Goal: Task Accomplishment & Management: Book appointment/travel/reservation

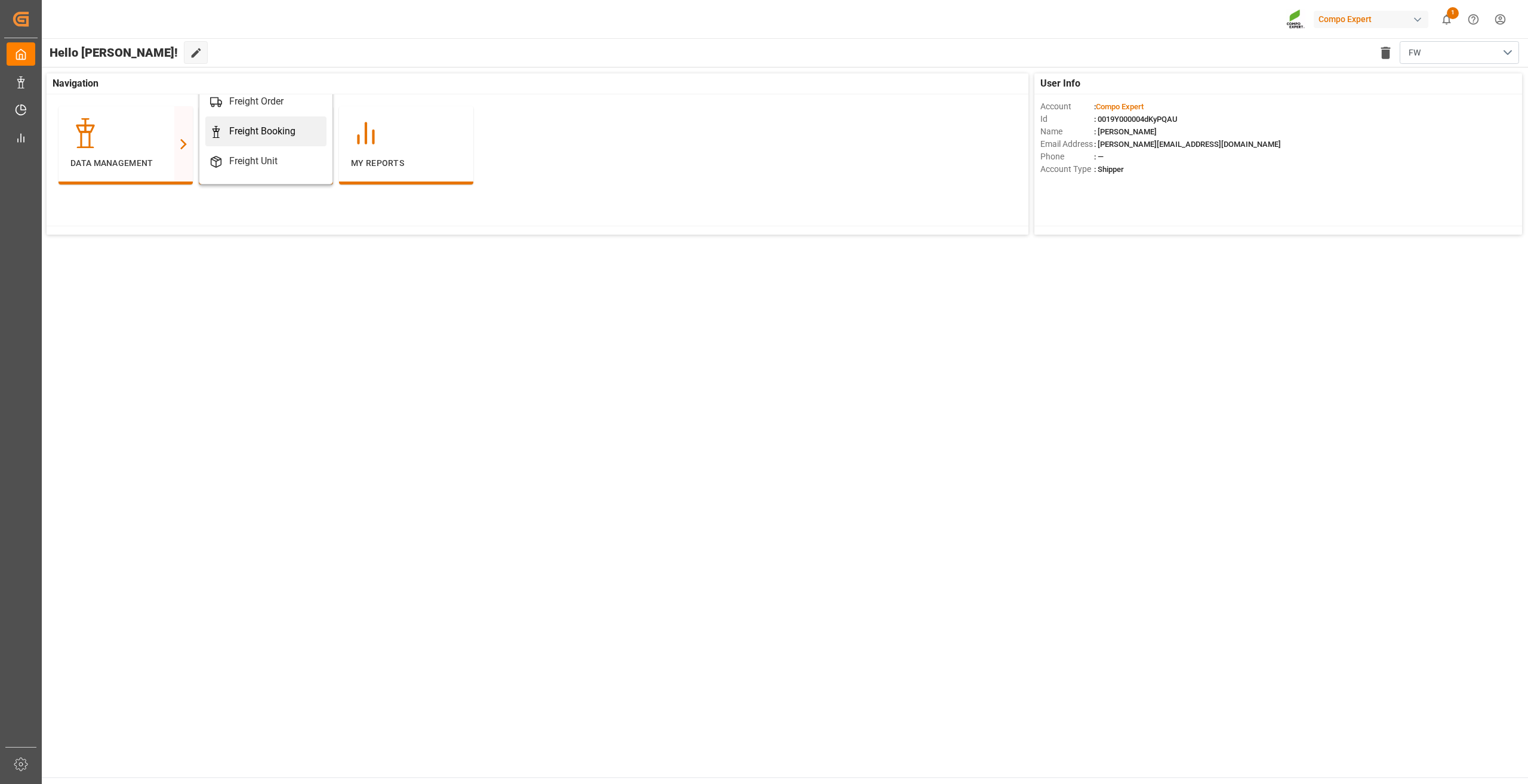
click at [231, 137] on div "Freight Booking" at bounding box center [263, 131] width 67 height 14
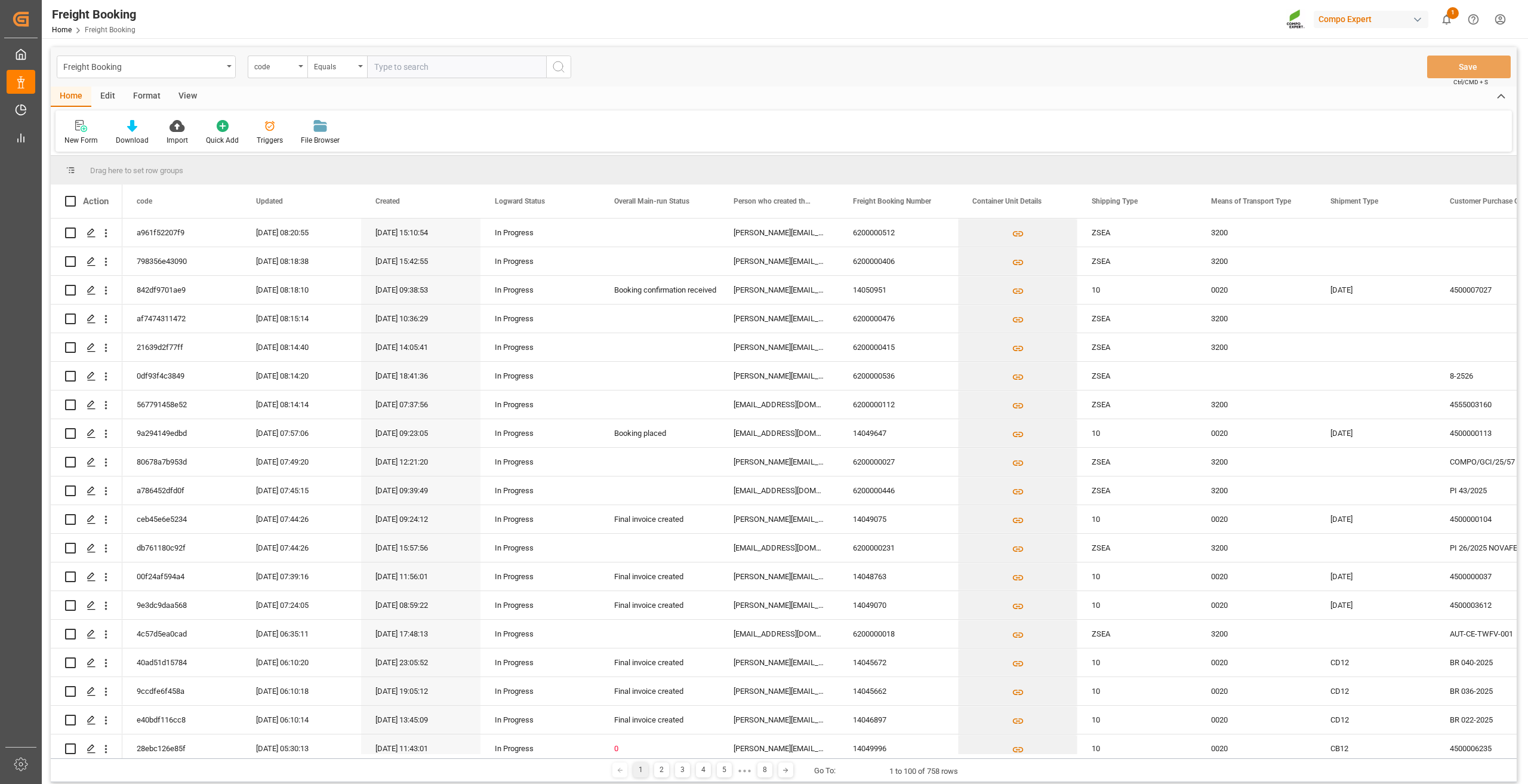
click at [293, 67] on div "code" at bounding box center [274, 65] width 41 height 13
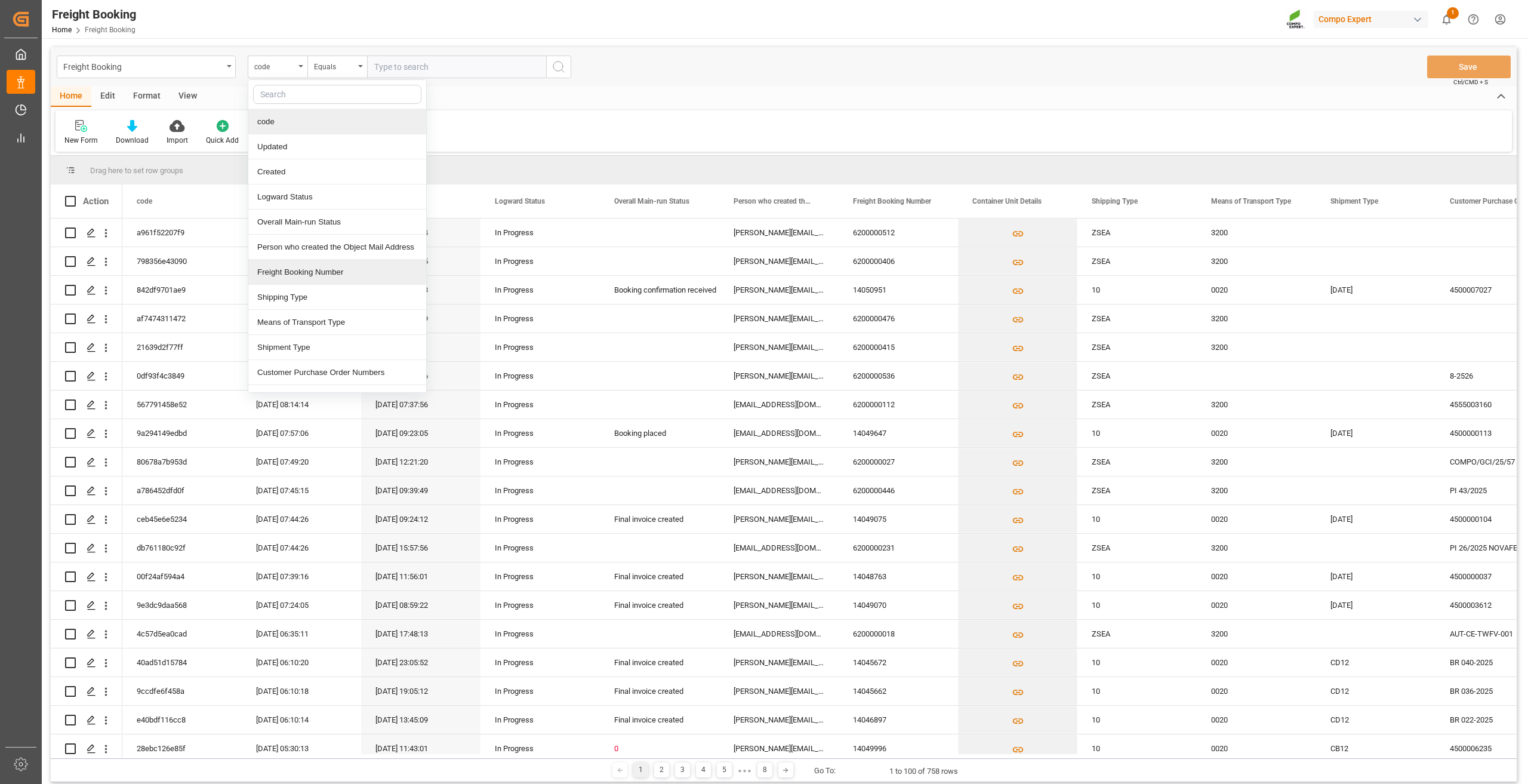
click at [304, 276] on div "Freight Booking Number" at bounding box center [337, 272] width 178 height 25
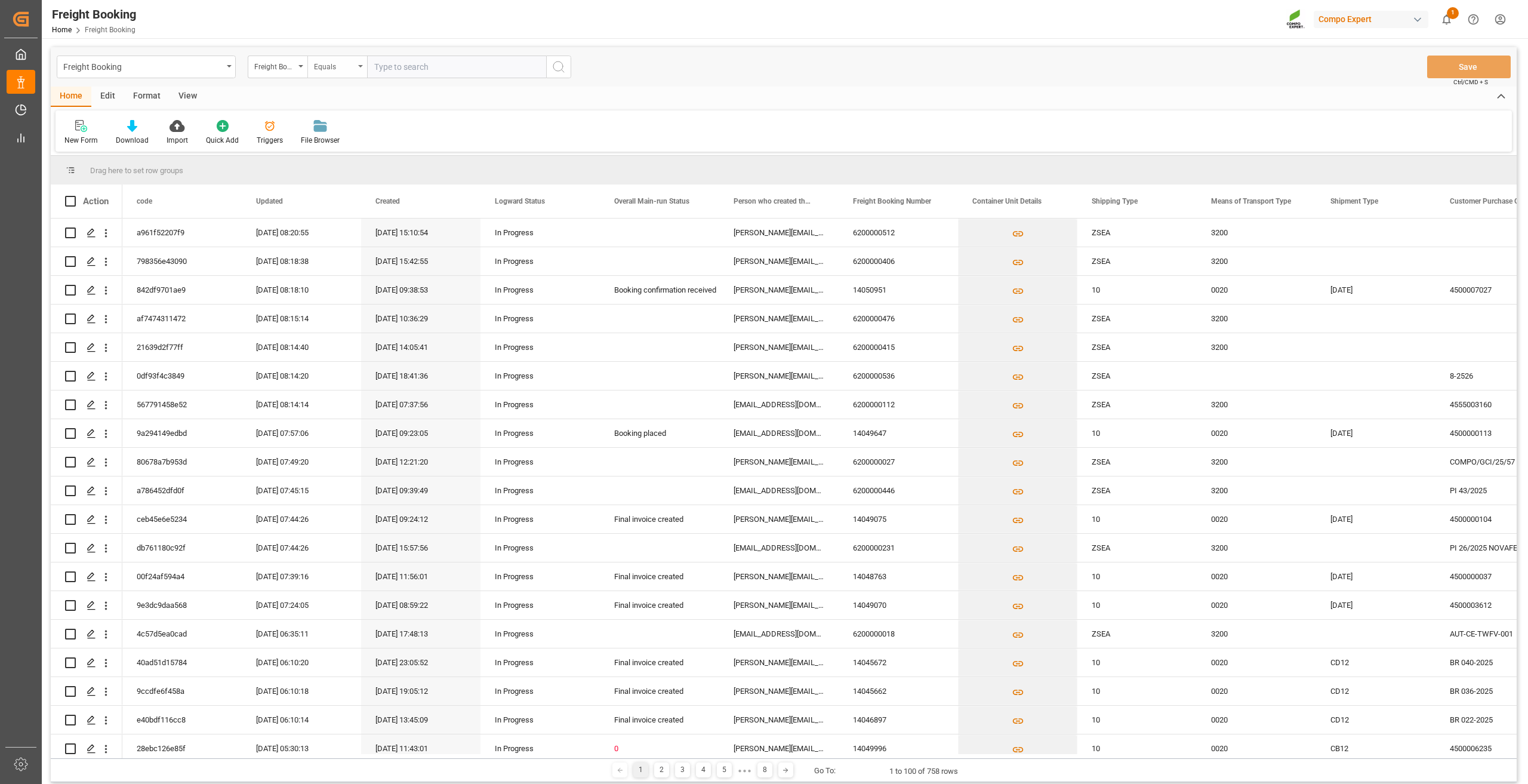
click at [331, 69] on div "Equals" at bounding box center [334, 65] width 41 height 13
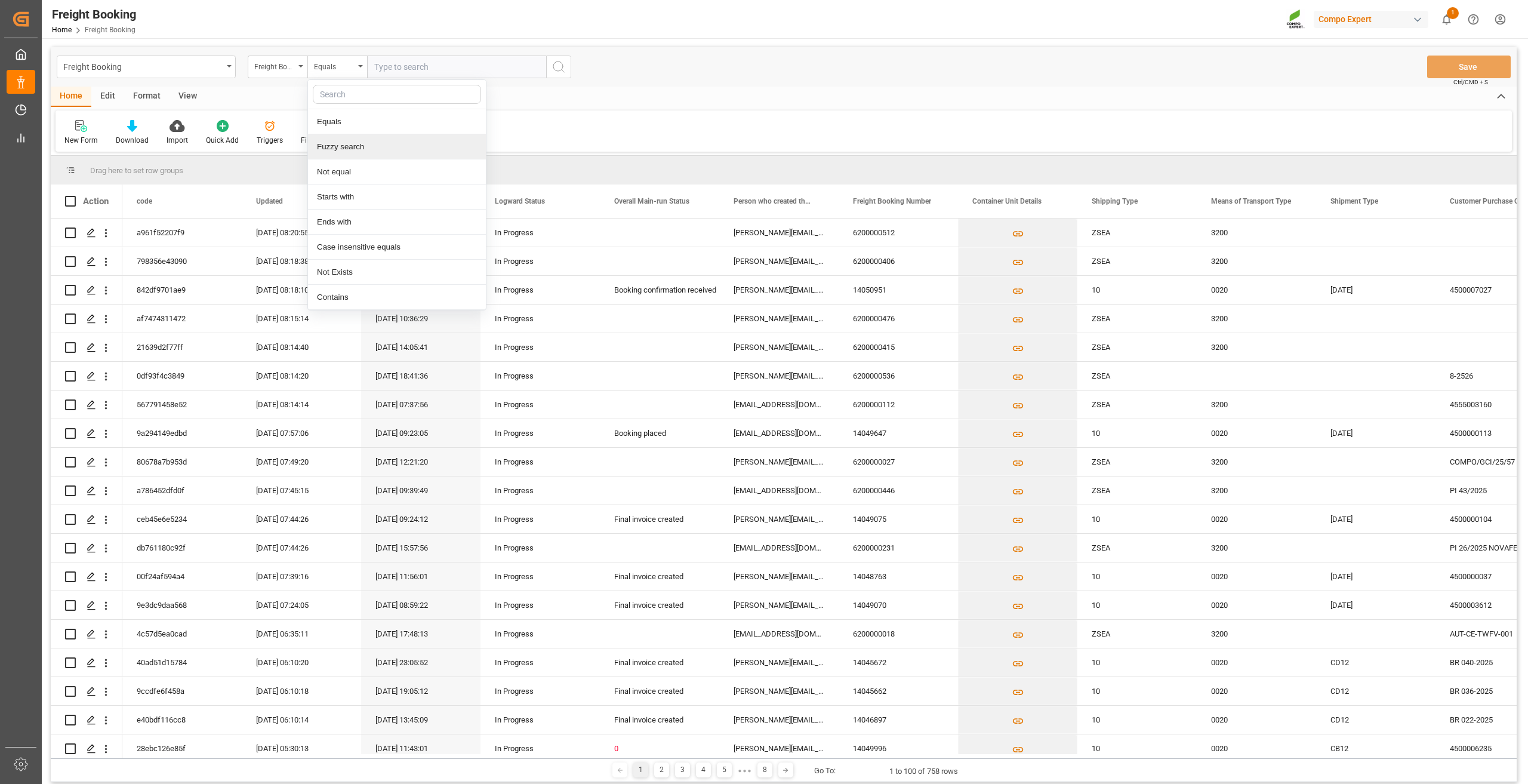
click at [369, 151] on div "Fuzzy search" at bounding box center [396, 147] width 178 height 25
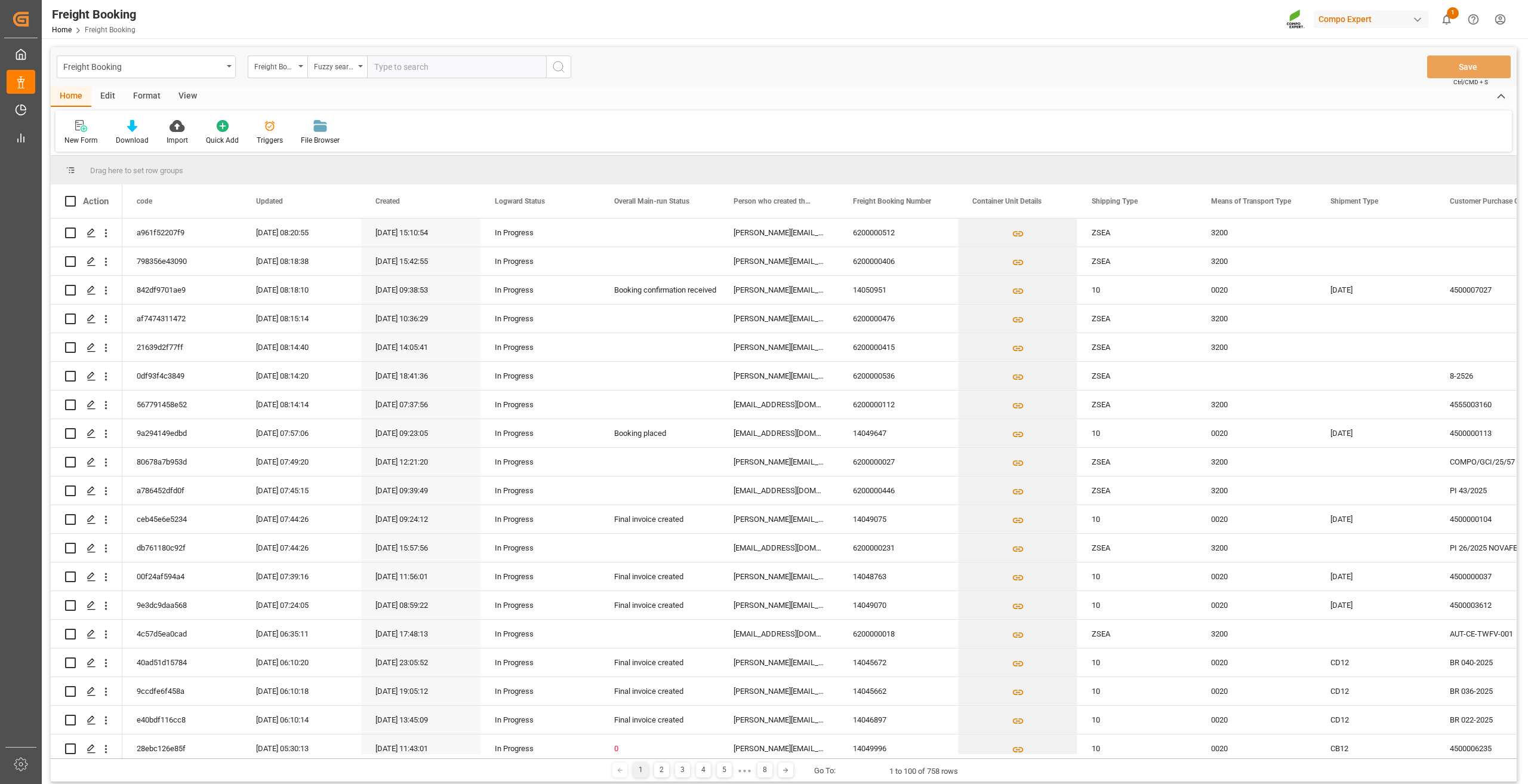
click at [401, 66] on input "text" at bounding box center [456, 67] width 179 height 23
paste input "6200000512"
type input "6200000512"
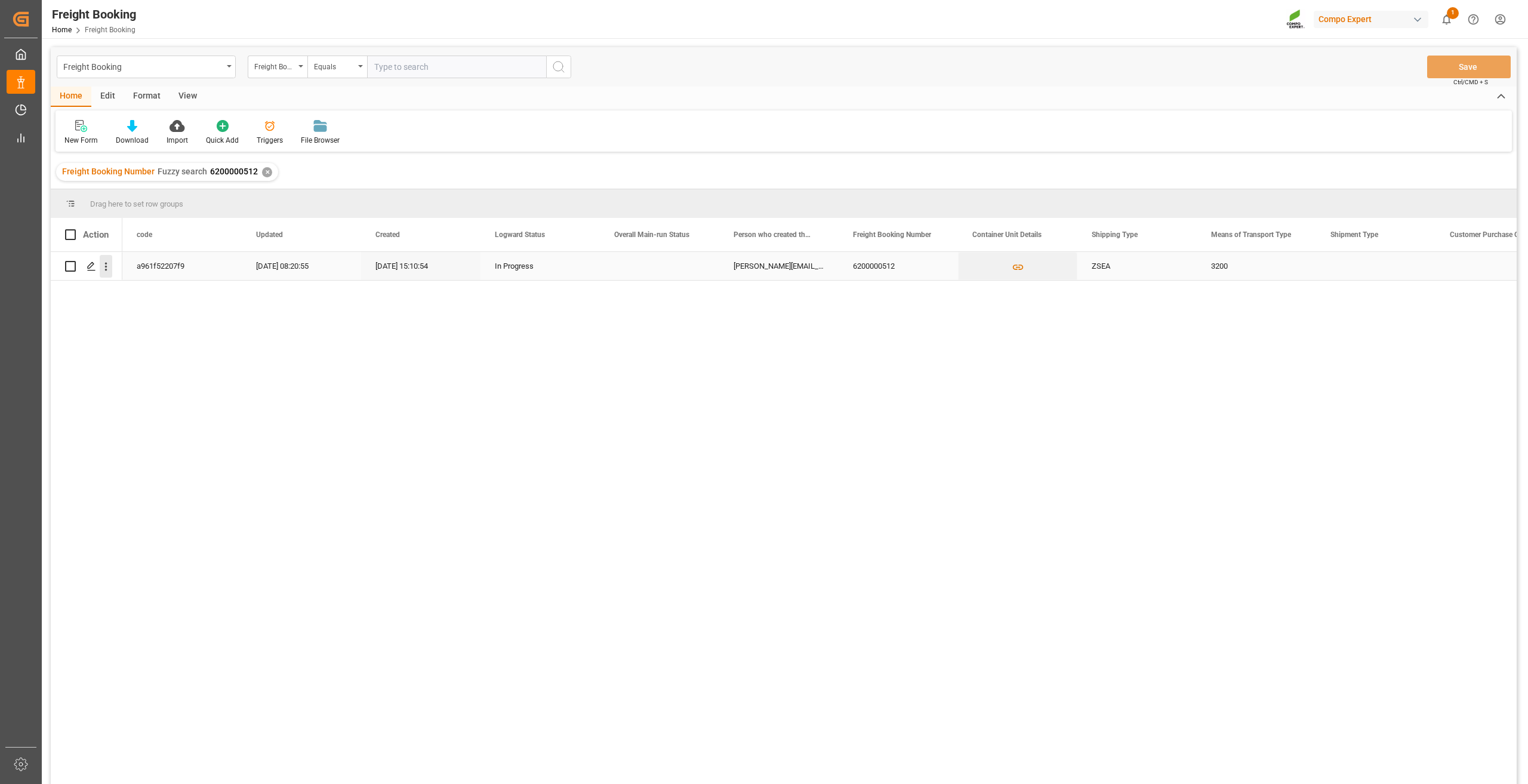
click at [108, 265] on icon "open menu" at bounding box center [106, 266] width 12 height 12
click at [124, 289] on span "Press SPACE to select this row." at bounding box center [120, 291] width 21 height 12
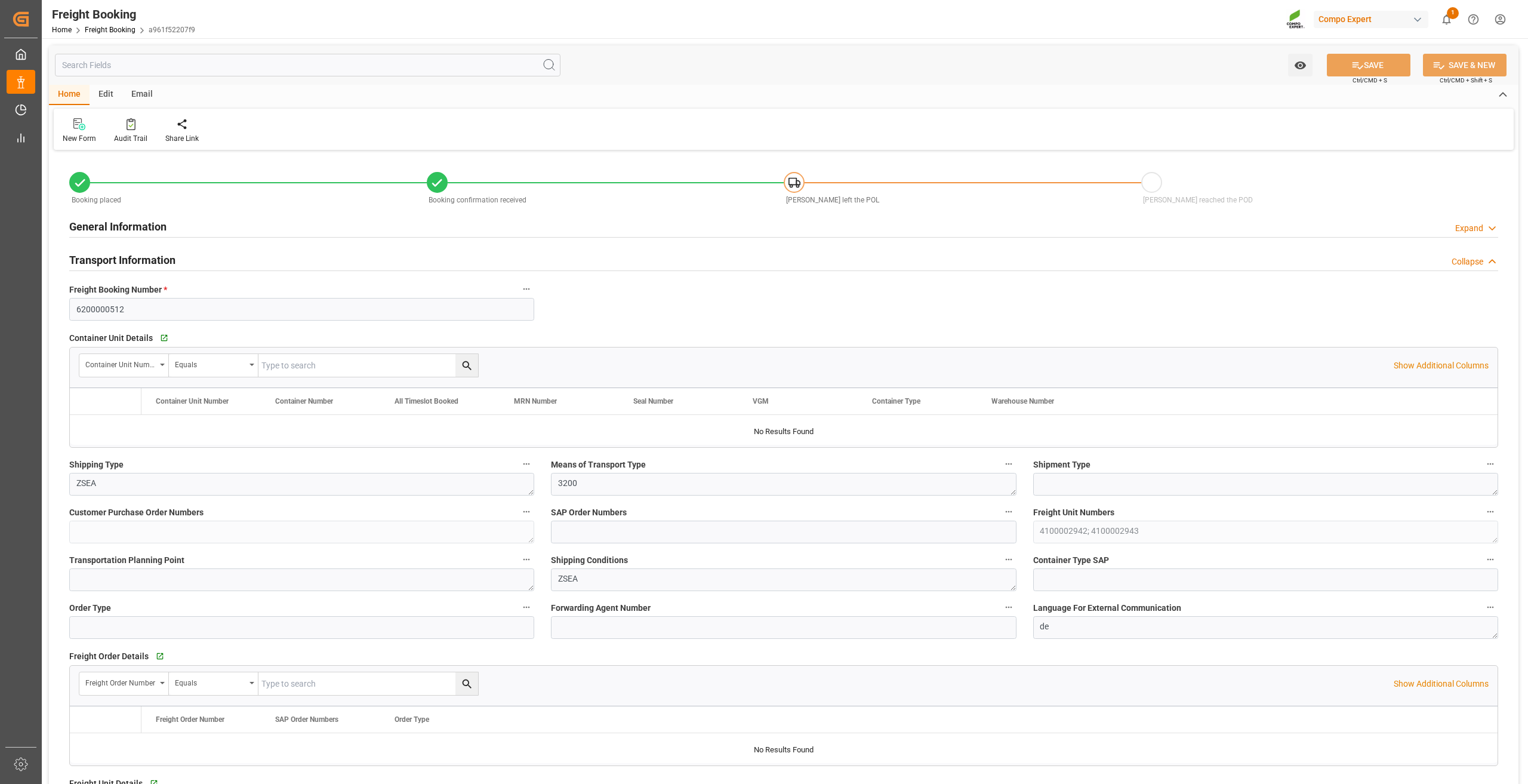
type input "9710438"
type input "BEANR"
type input "ESLPA"
type input "0"
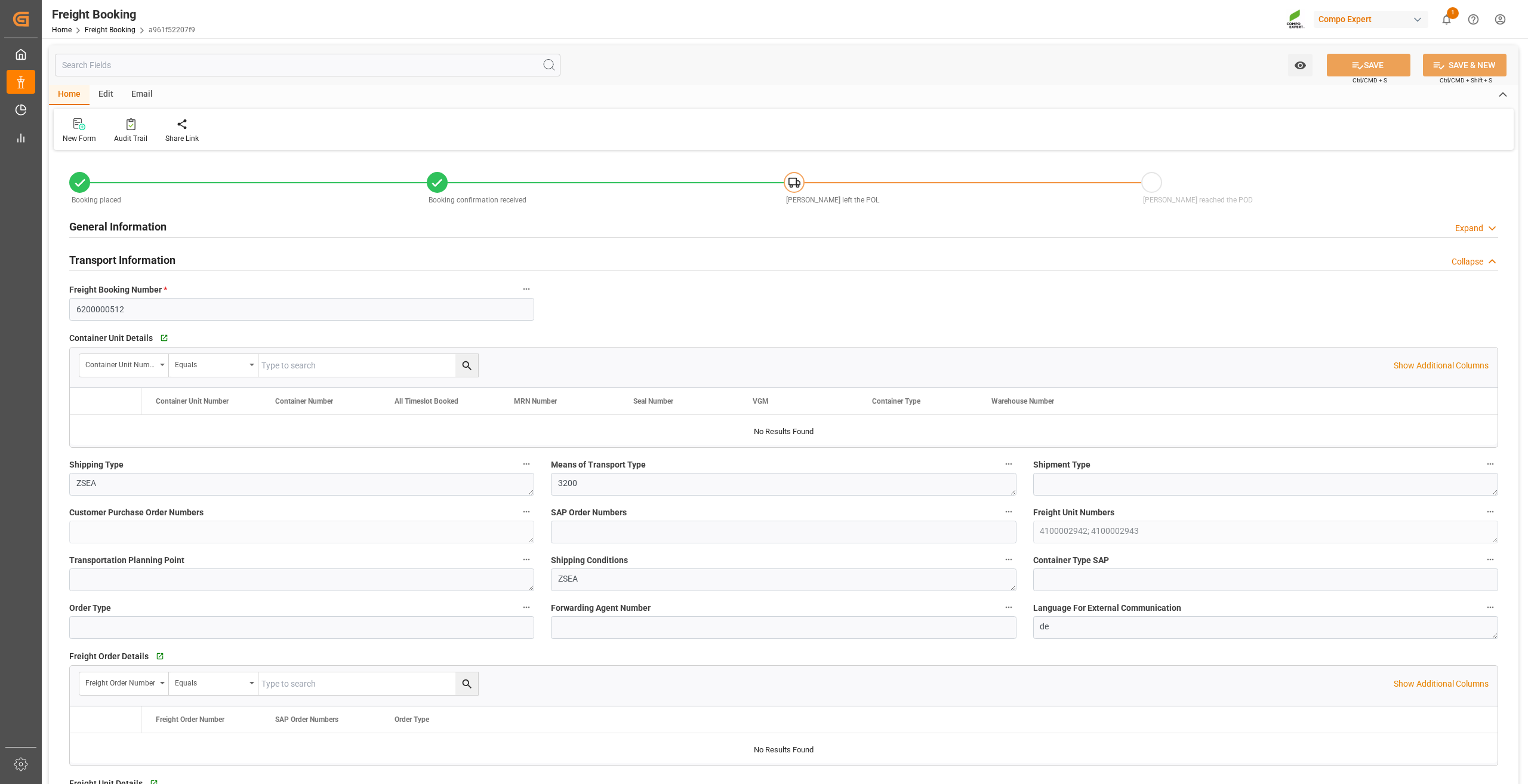
type input "49944.96"
type input "[DATE] 02:00"
type input "[DATE] 01:00"
type input "[DATE] 12:00"
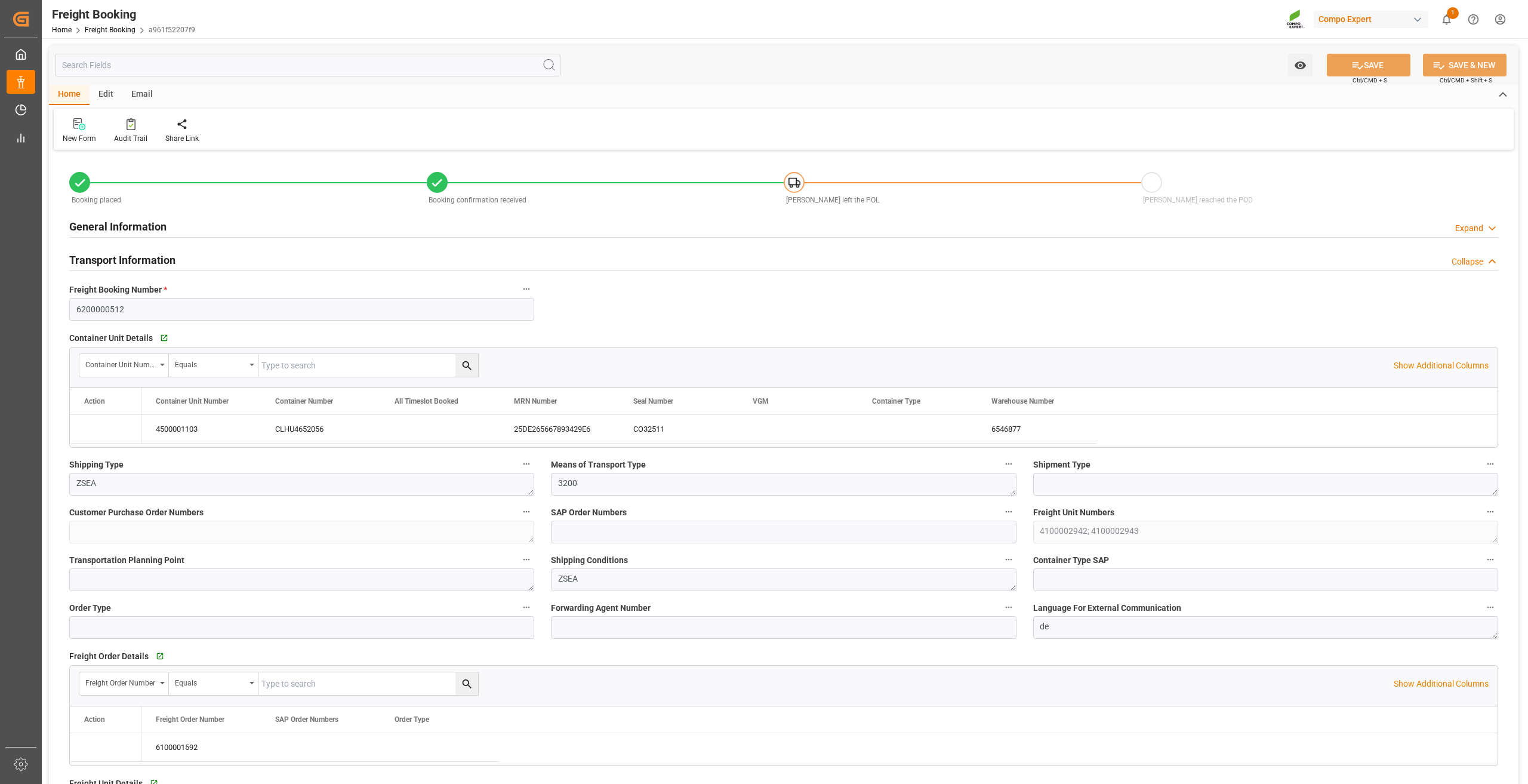
type input "[DATE] 12:00"
type input "[DATE] 15:10"
type input "[DATE] 15:20"
type input "[DATE] 12:04"
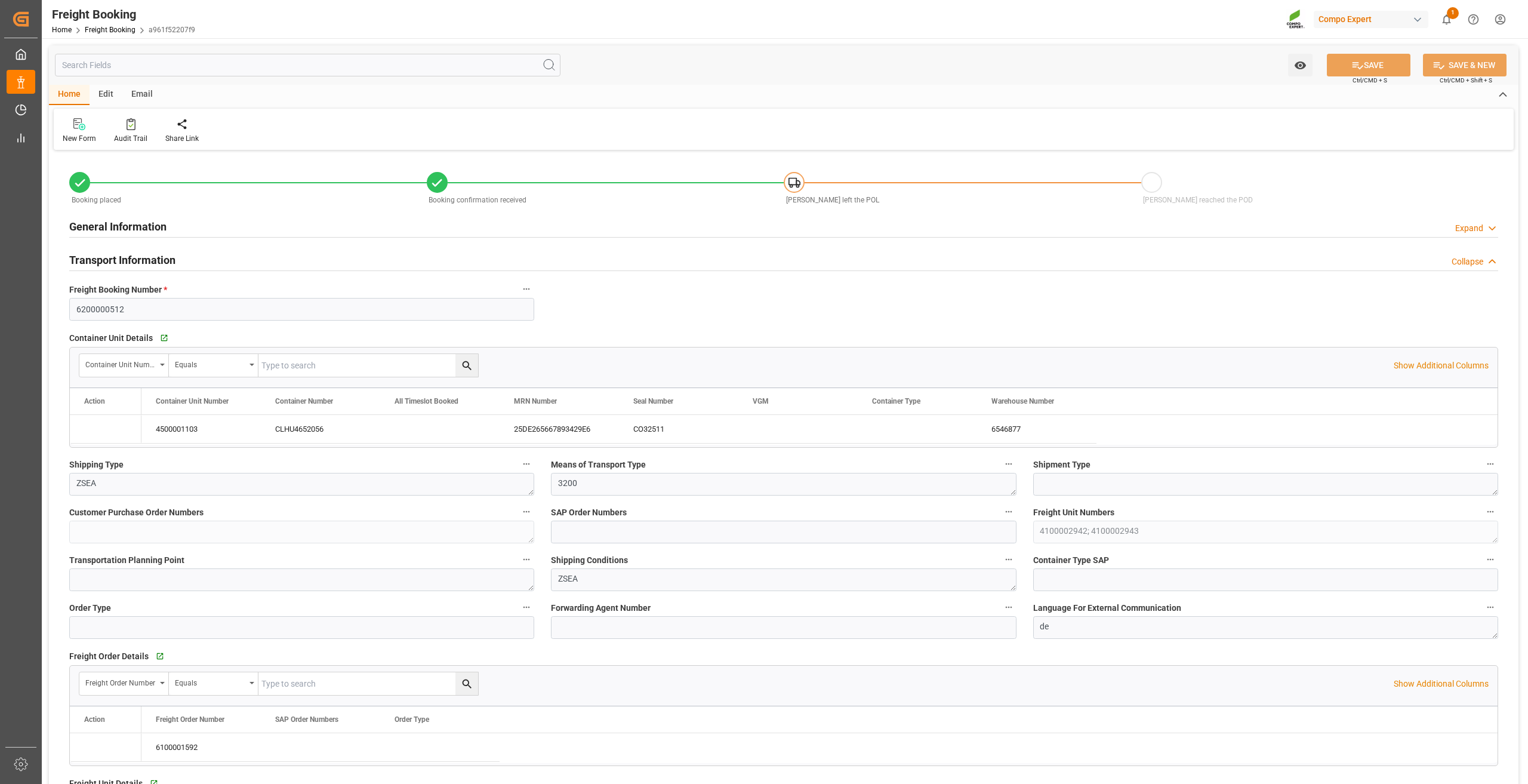
type input "[DATE] 12:04"
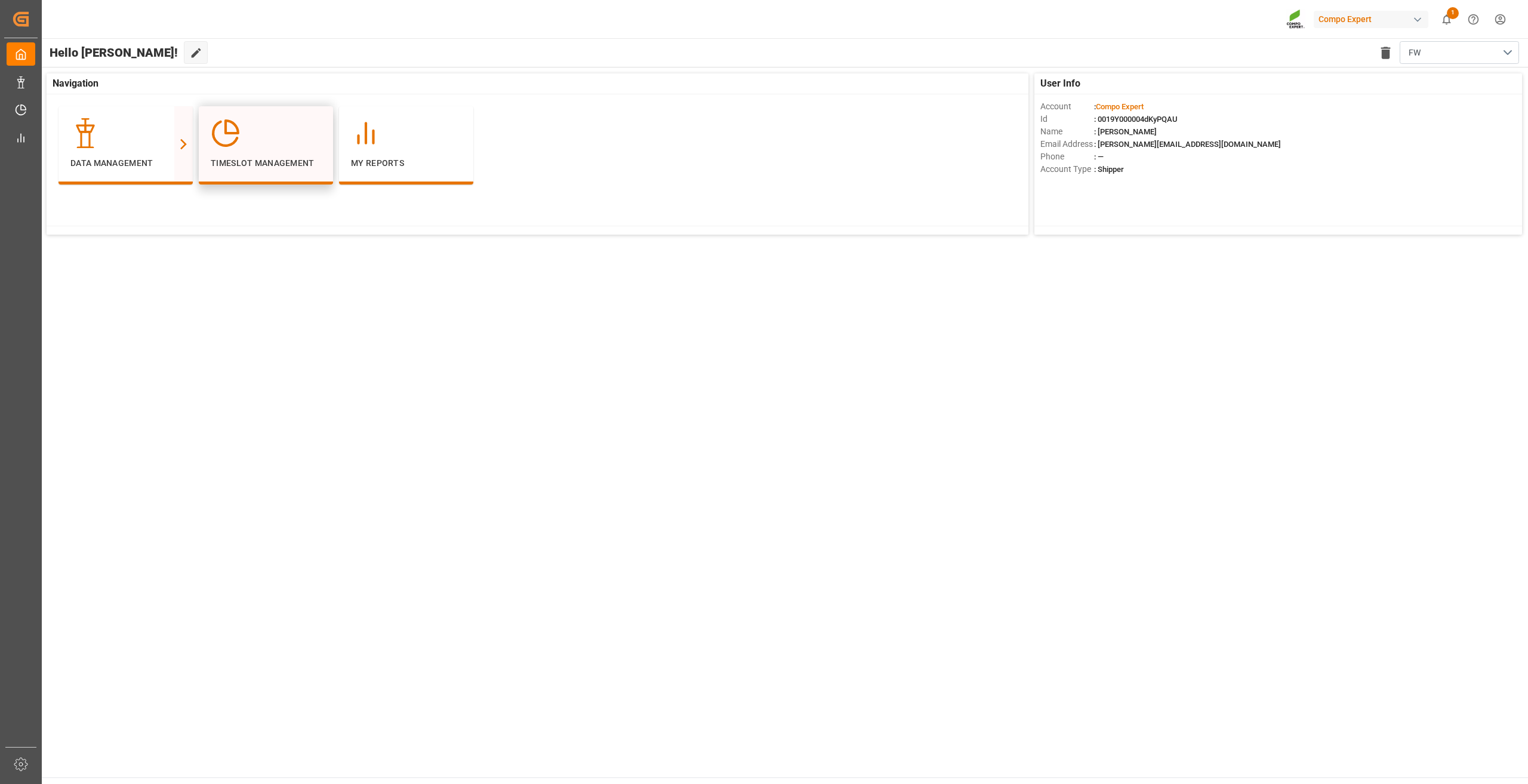
click at [234, 152] on div "Timeslot Management" at bounding box center [266, 144] width 111 height 51
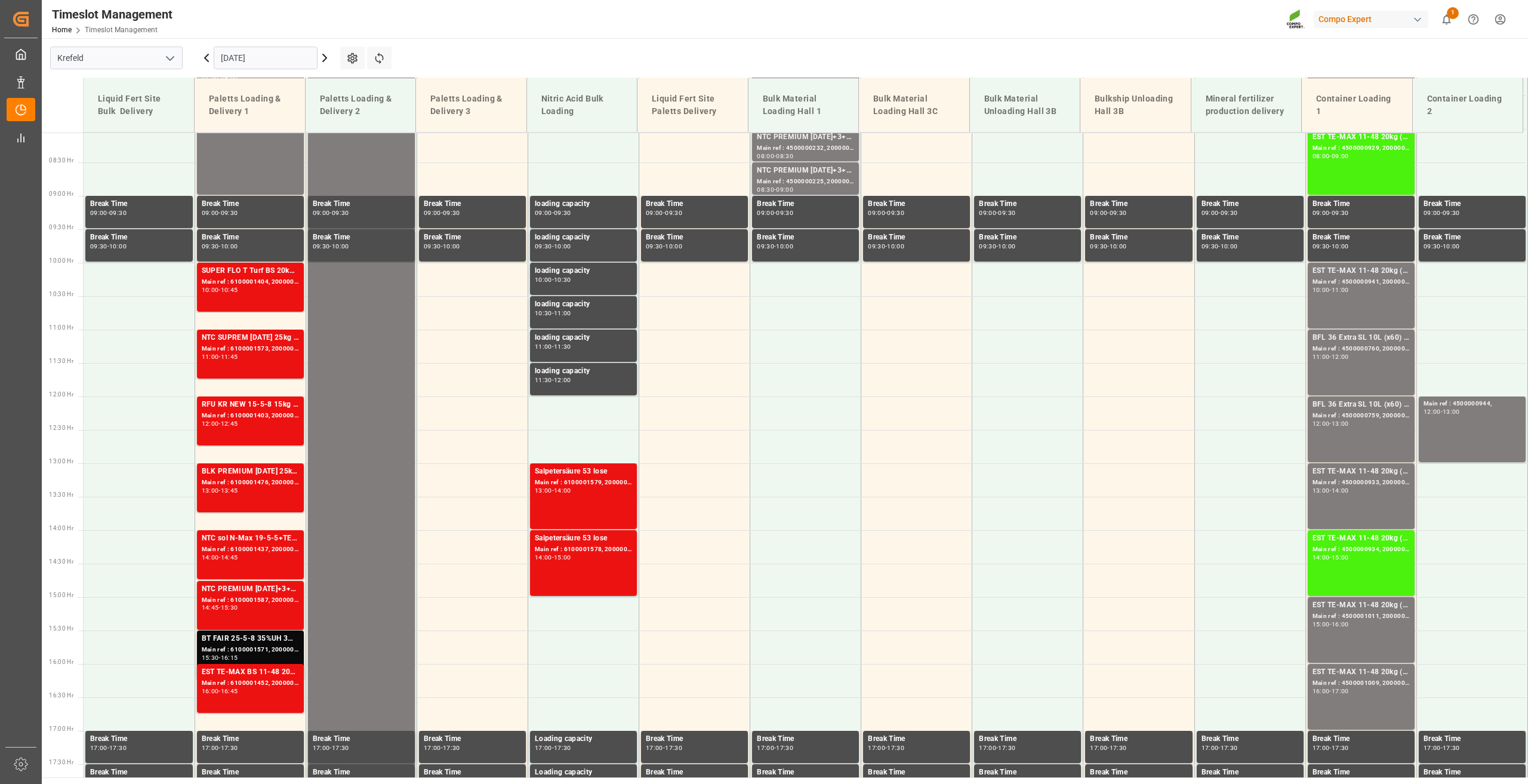
scroll to position [540, 0]
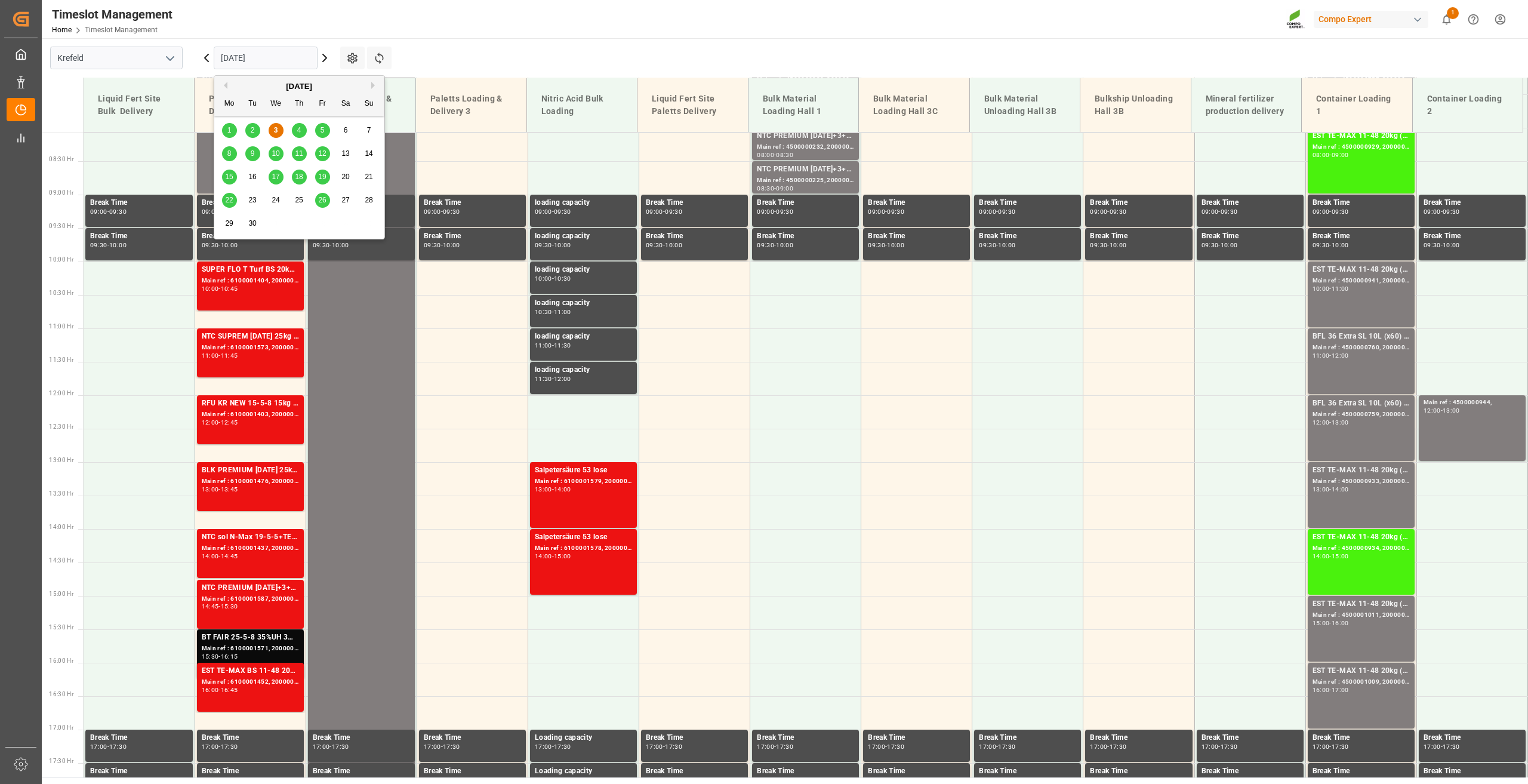
click at [239, 52] on input "03.09.2025" at bounding box center [265, 58] width 104 height 23
click at [276, 151] on span "10" at bounding box center [275, 153] width 8 height 9
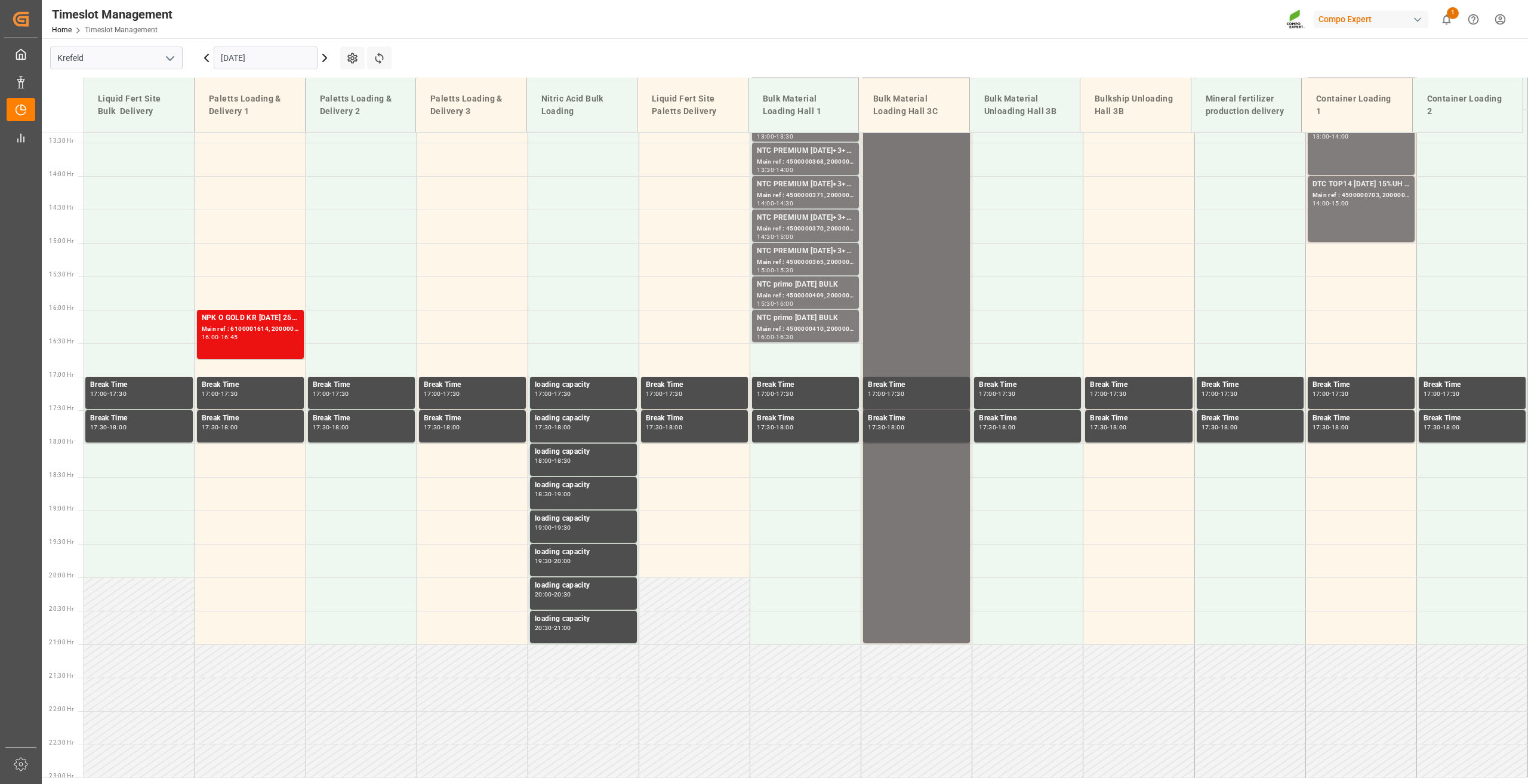
scroll to position [898, 0]
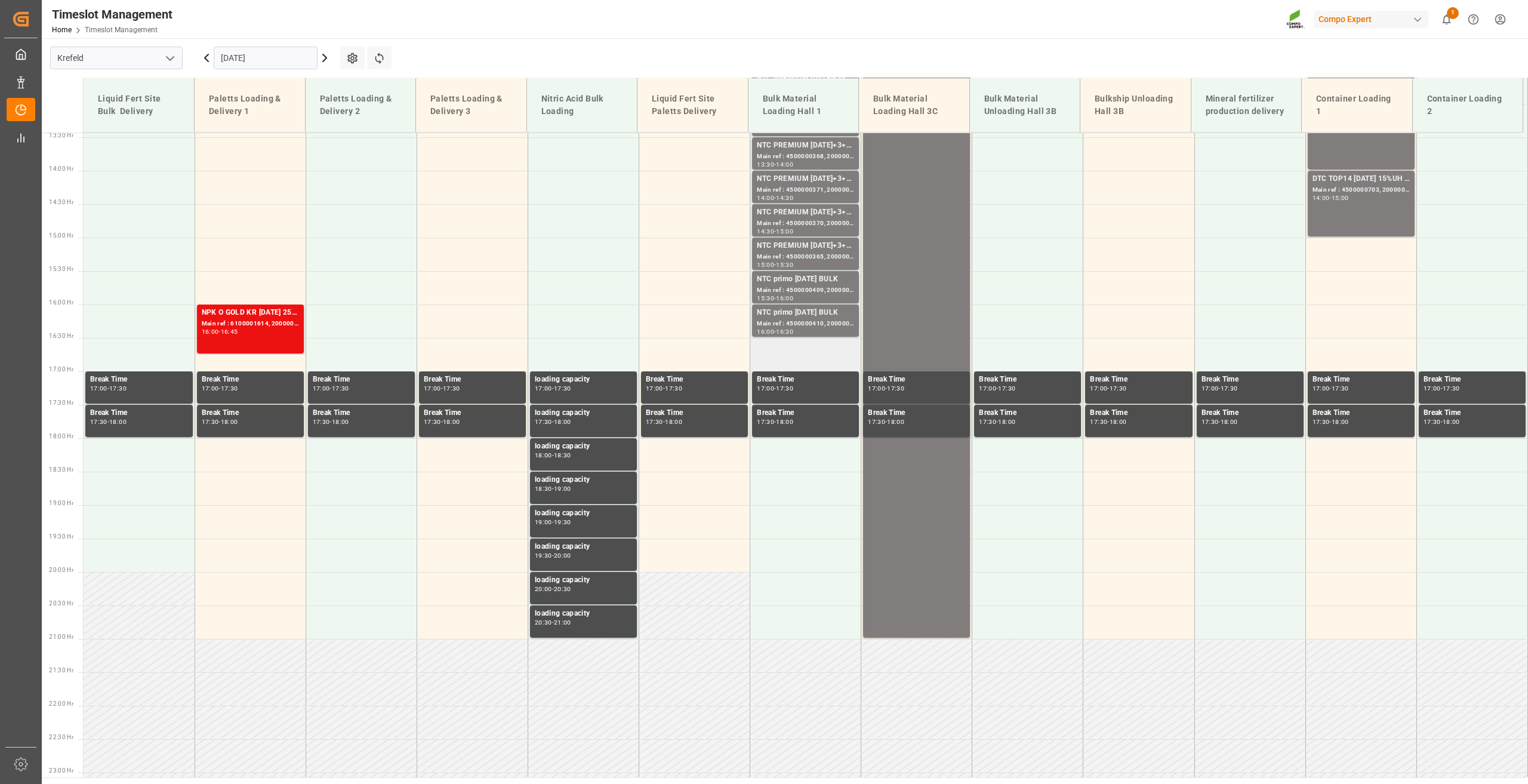
click at [794, 352] on td at bounding box center [806, 354] width 111 height 33
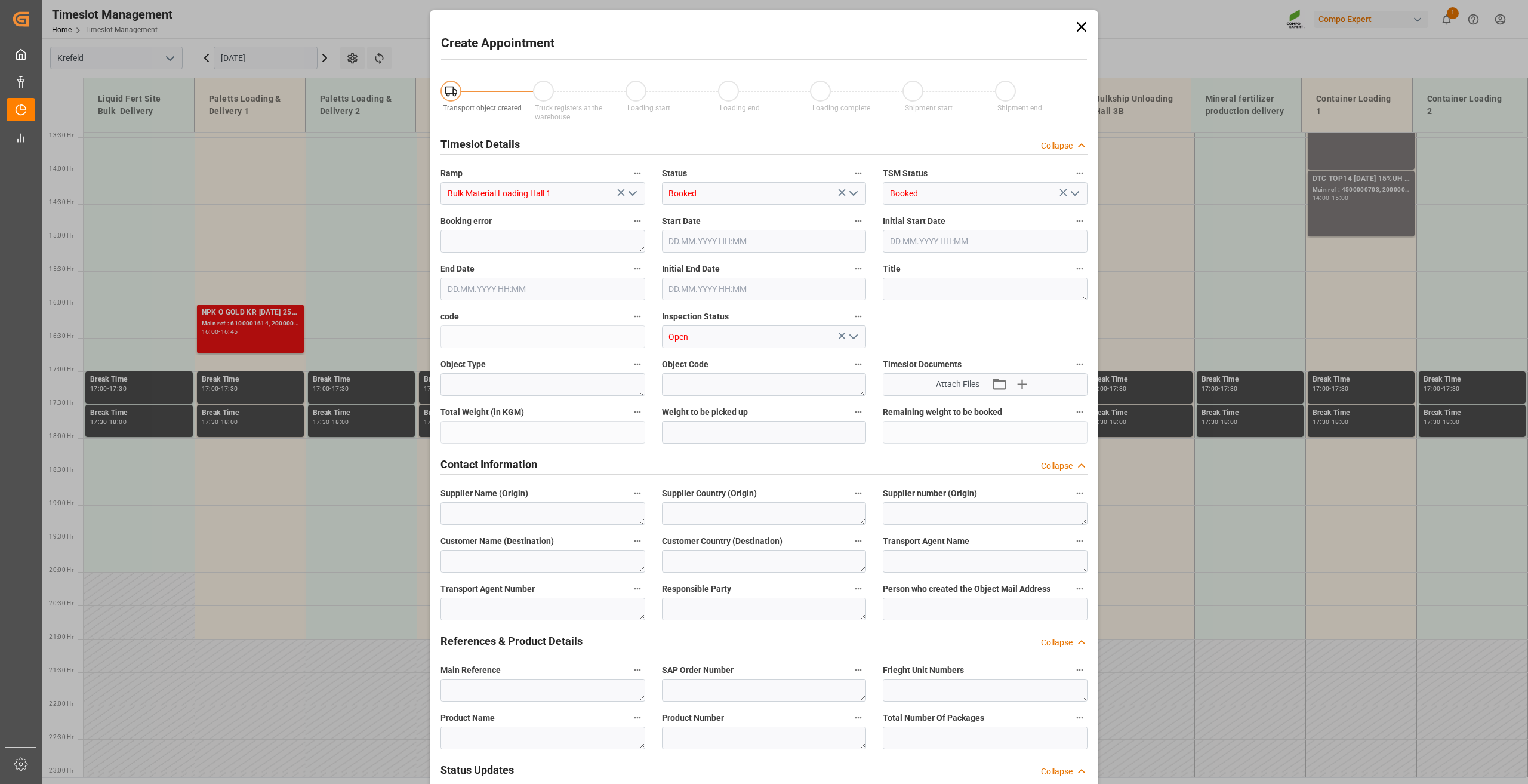
type input "10.09.2025 16:30"
type input "10.09.2025 17:00"
click at [915, 277] on textarea at bounding box center [985, 289] width 205 height 23
click at [951, 284] on textarea "Blocker Schiff Vdr 2/2" at bounding box center [985, 289] width 205 height 23
drag, startPoint x: 1016, startPoint y: 290, endPoint x: 884, endPoint y: 290, distance: 132.0
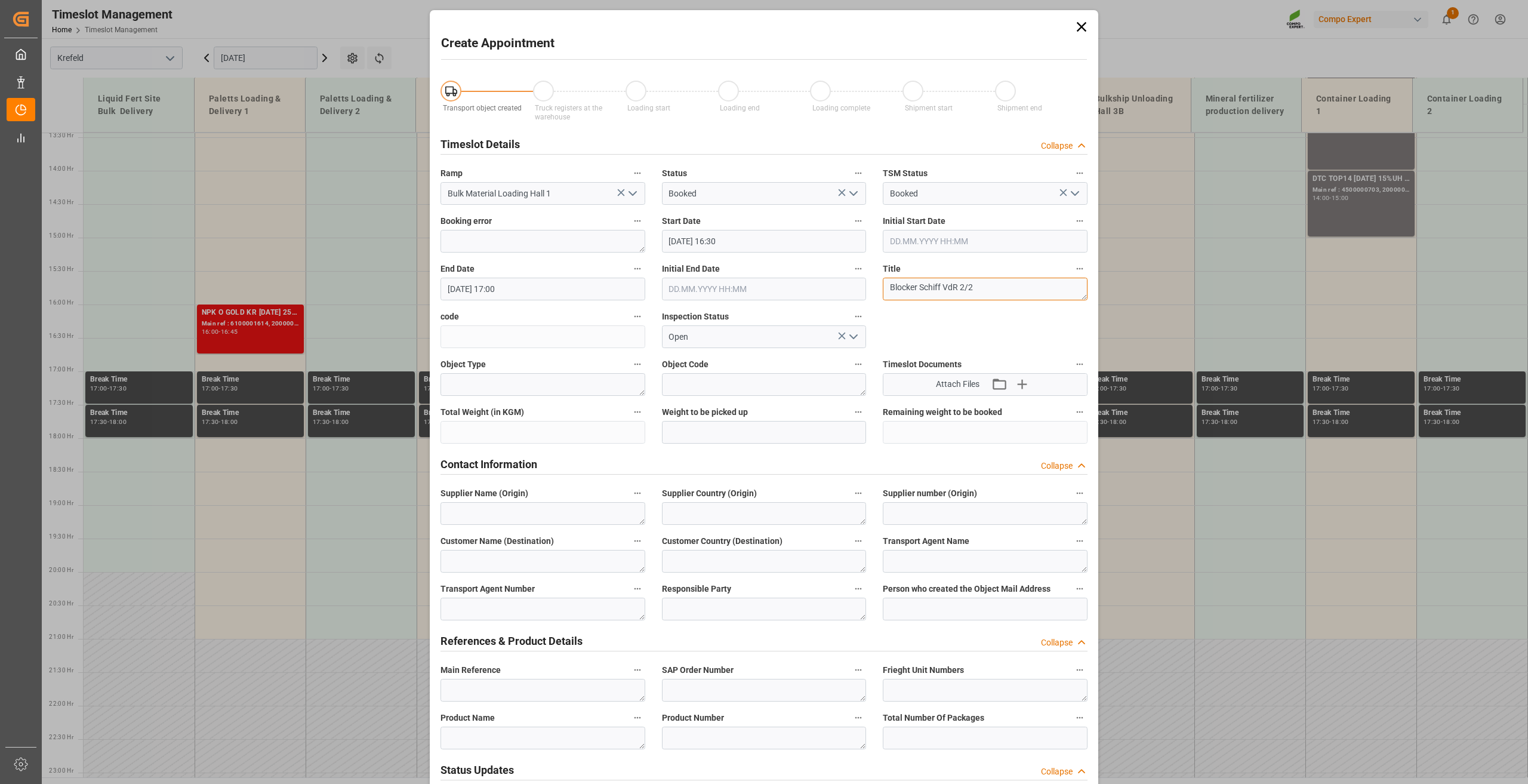
click at [884, 290] on textarea "Blocker Schiff VdR 2/2" at bounding box center [985, 289] width 205 height 23
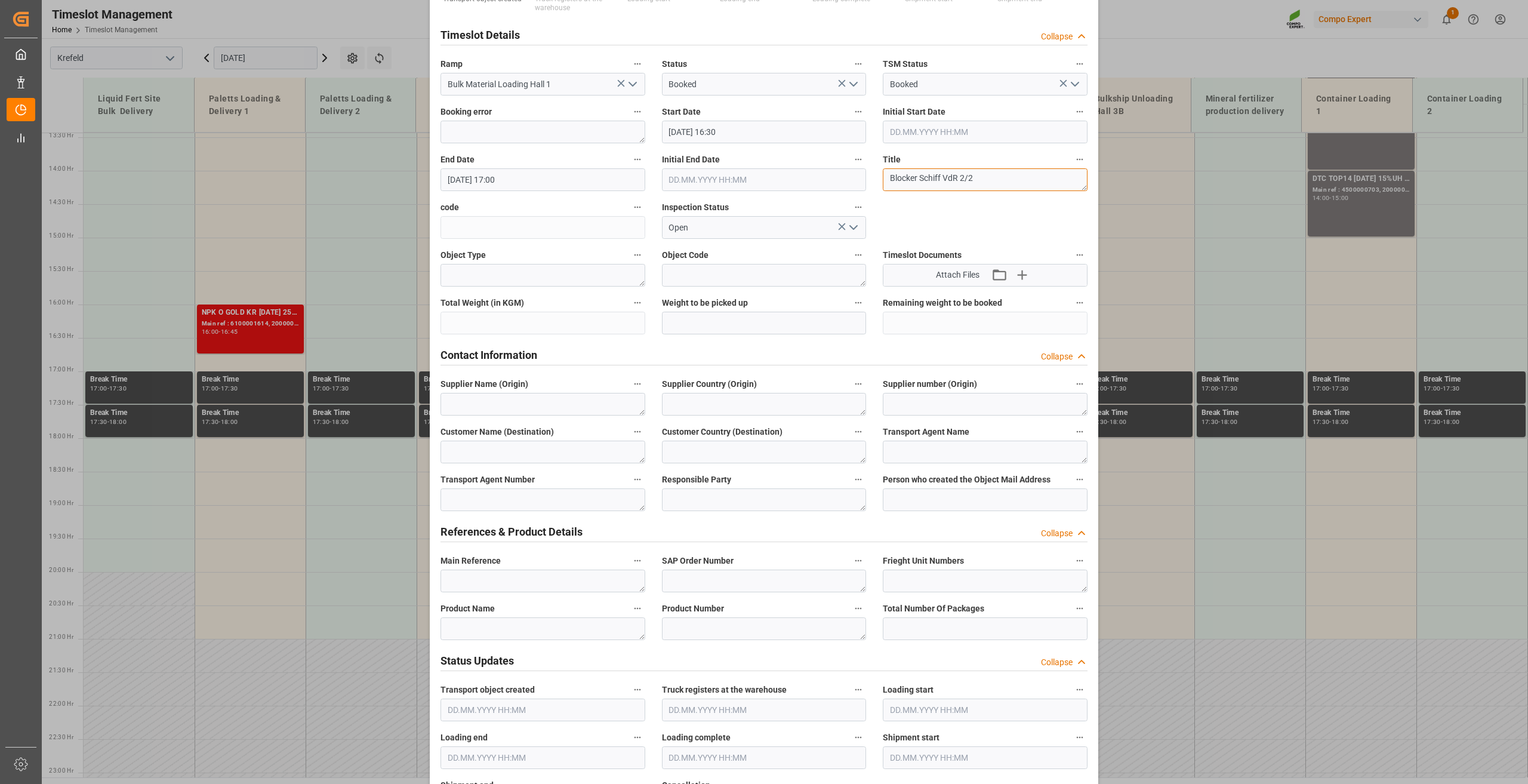
scroll to position [119, 0]
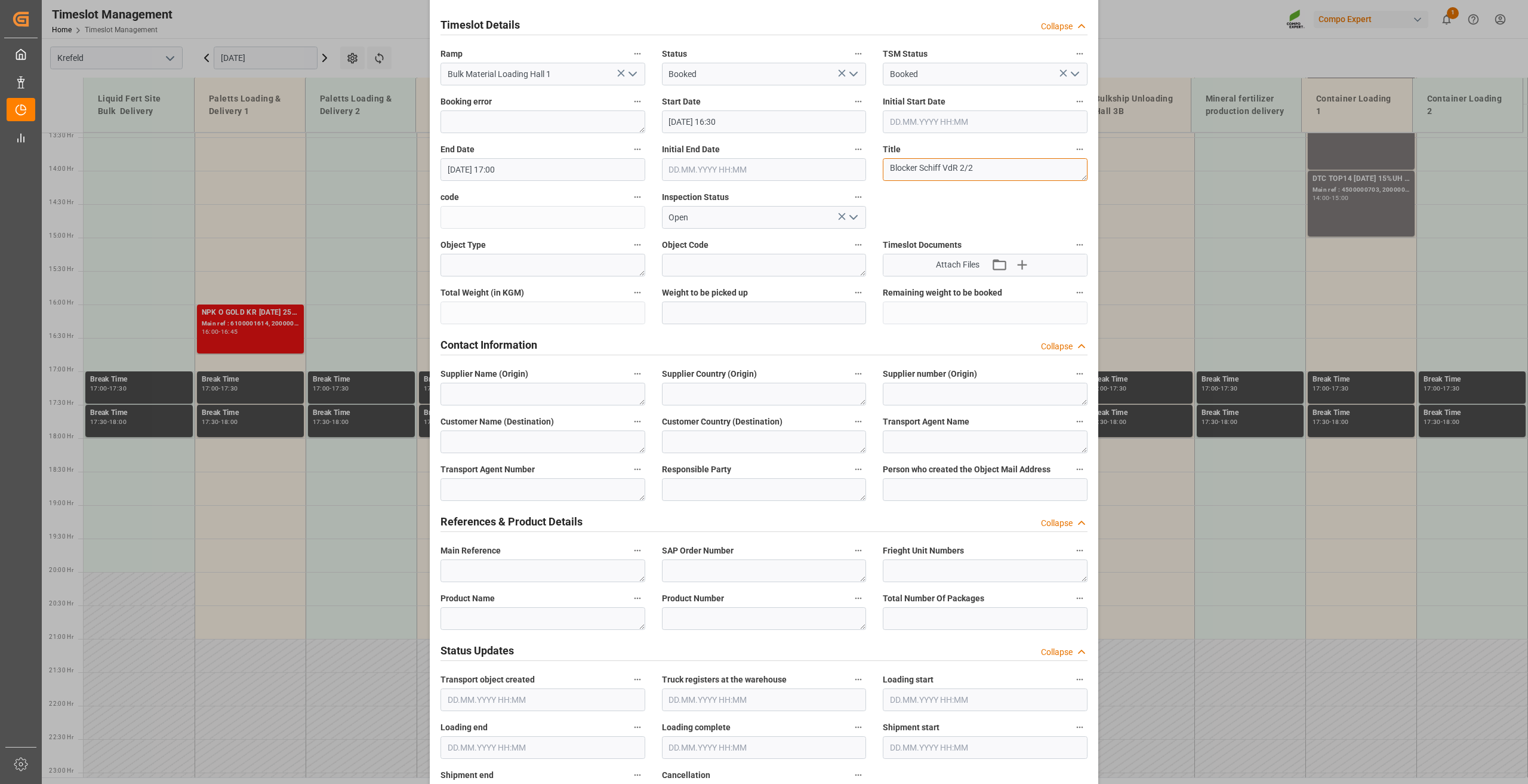
type textarea "Blocker Schiff VdR 2/2"
click at [491, 568] on textarea at bounding box center [543, 571] width 205 height 23
paste textarea "Blocker Schiff VdR 2/2"
type textarea "Blocker Schiff VdR 2/2"
click at [522, 614] on textarea at bounding box center [543, 618] width 205 height 23
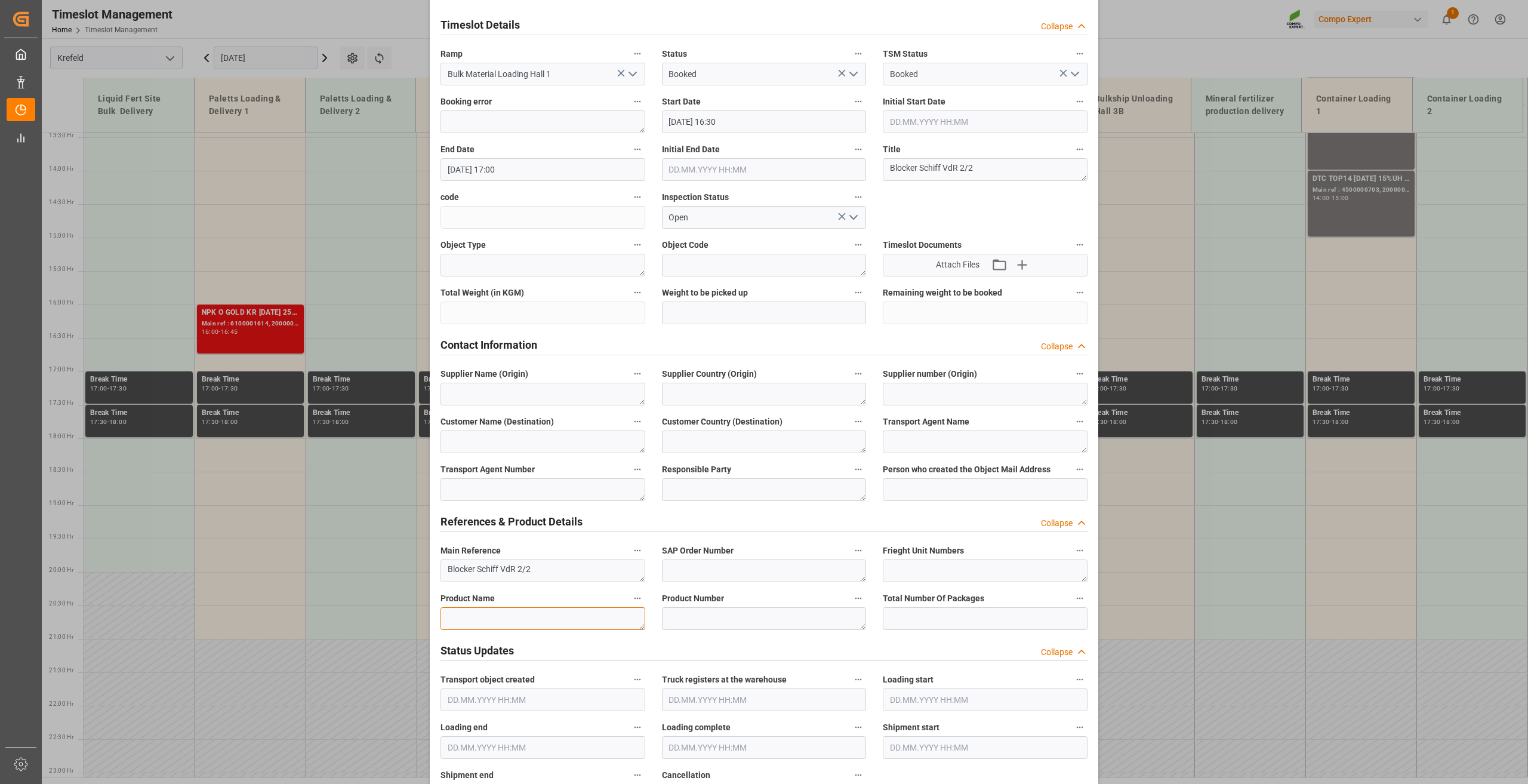
click at [496, 628] on textarea at bounding box center [543, 618] width 205 height 23
paste textarea "NTC PREMIUM 15-3-20+3+TE BULK"
type textarea "NTC PREMIUM 15-3-20+3+TE BULK"
click at [732, 618] on textarea at bounding box center [764, 618] width 205 height 23
click at [770, 615] on textarea at bounding box center [764, 618] width 205 height 23
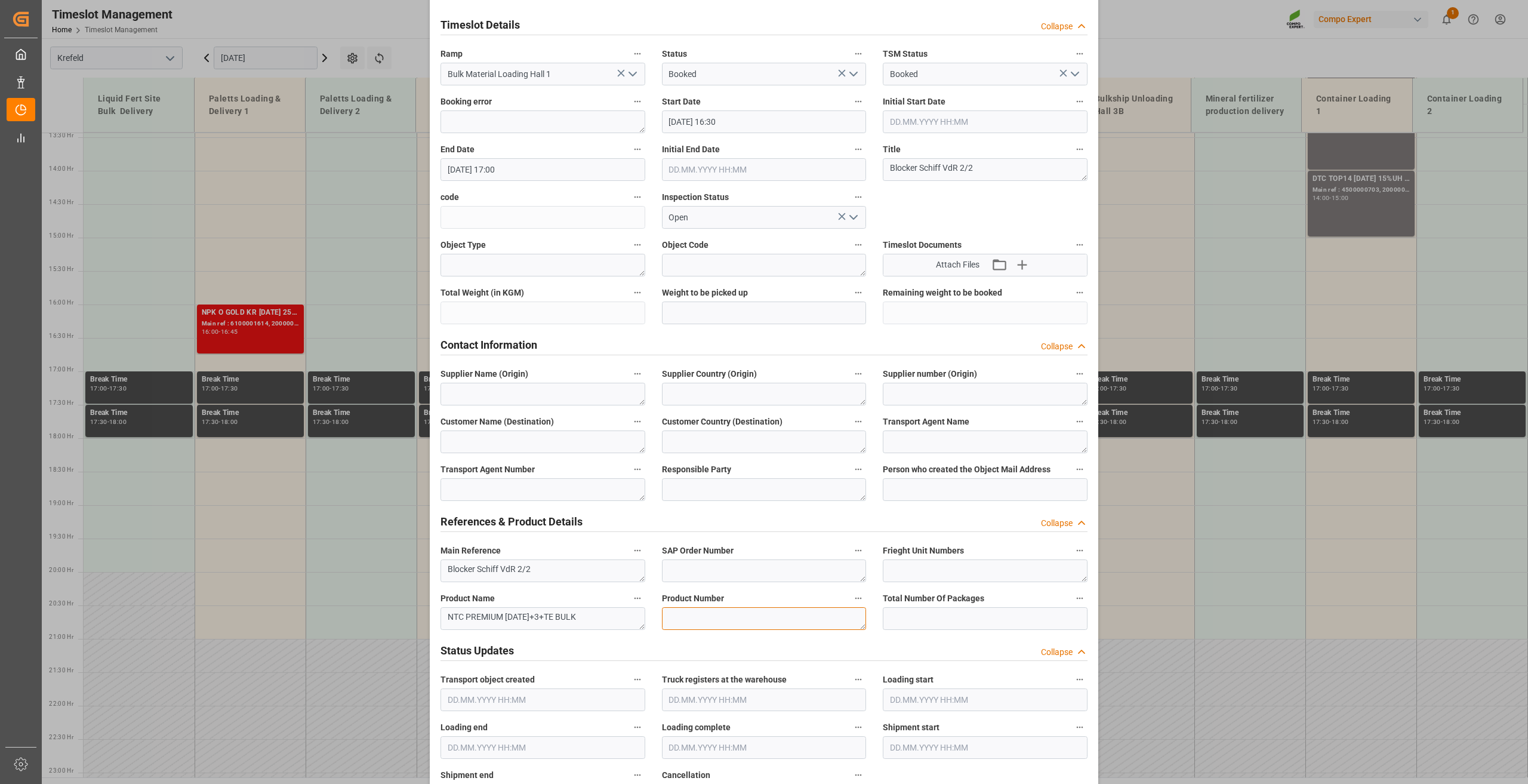
paste textarea "2566502000"
type textarea "2566502000"
click at [719, 305] on input "text" at bounding box center [764, 312] width 205 height 23
type input "400000"
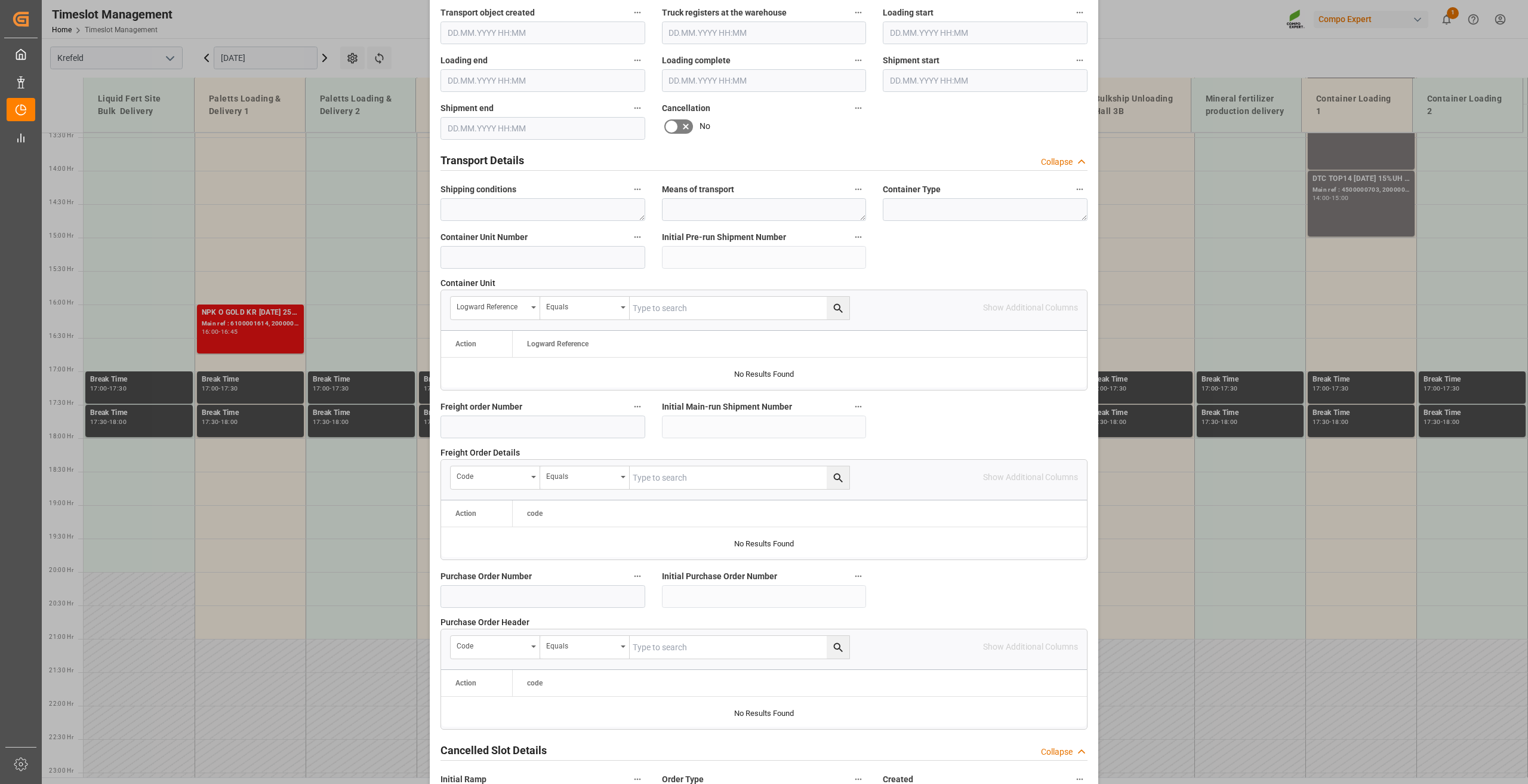
scroll to position [873, 0]
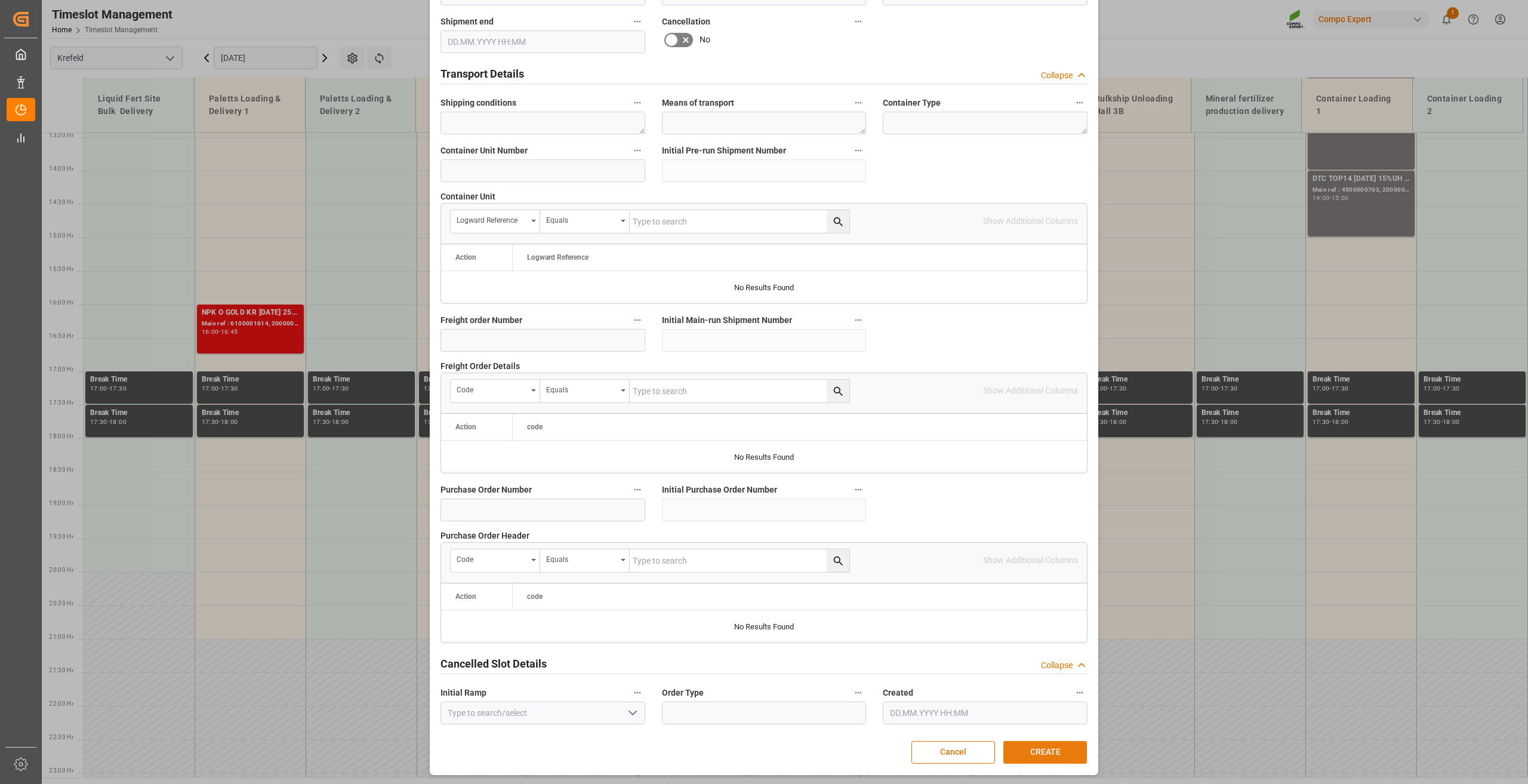
click at [1039, 750] on button "CREATE" at bounding box center [1046, 753] width 84 height 23
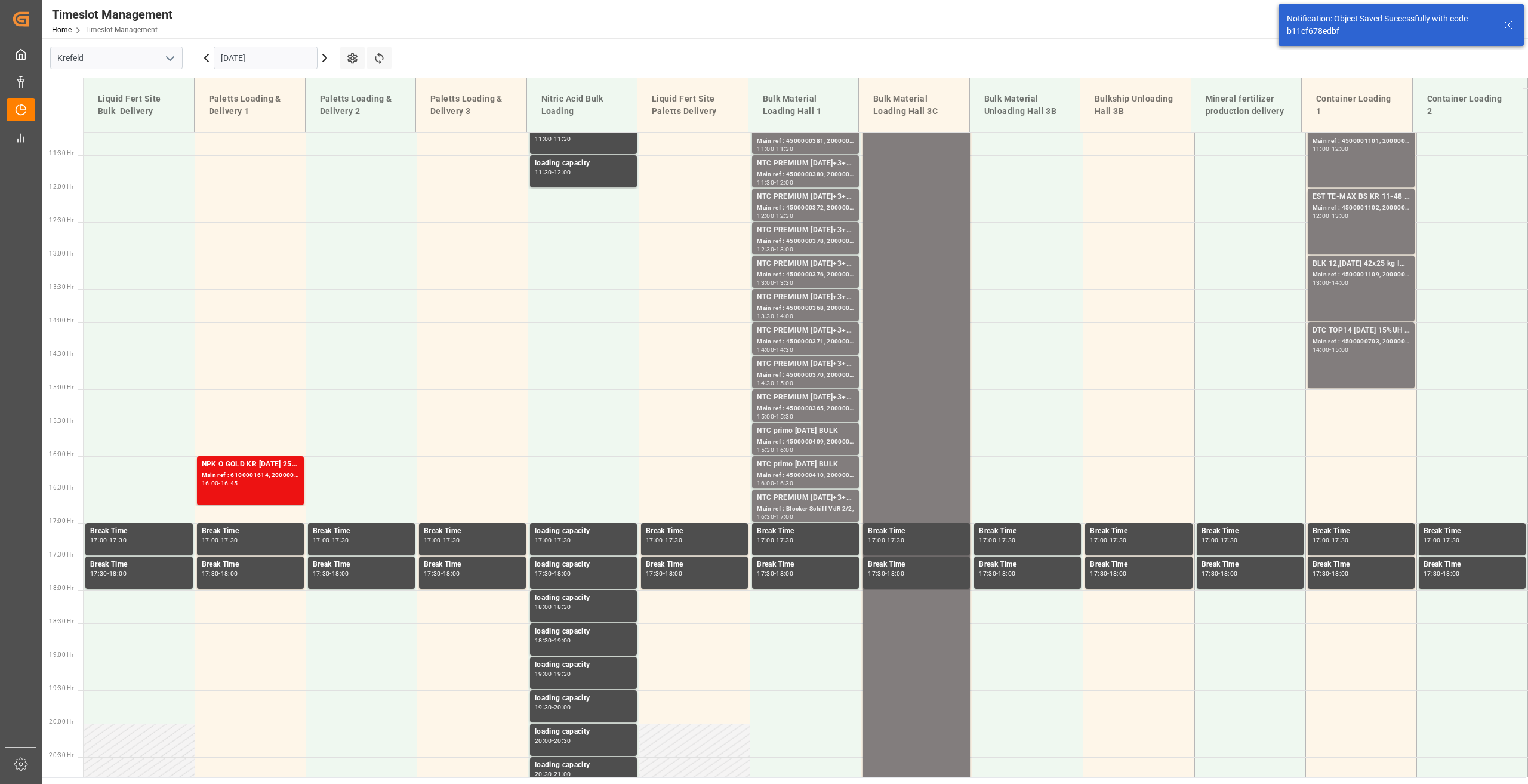
scroll to position [960, 0]
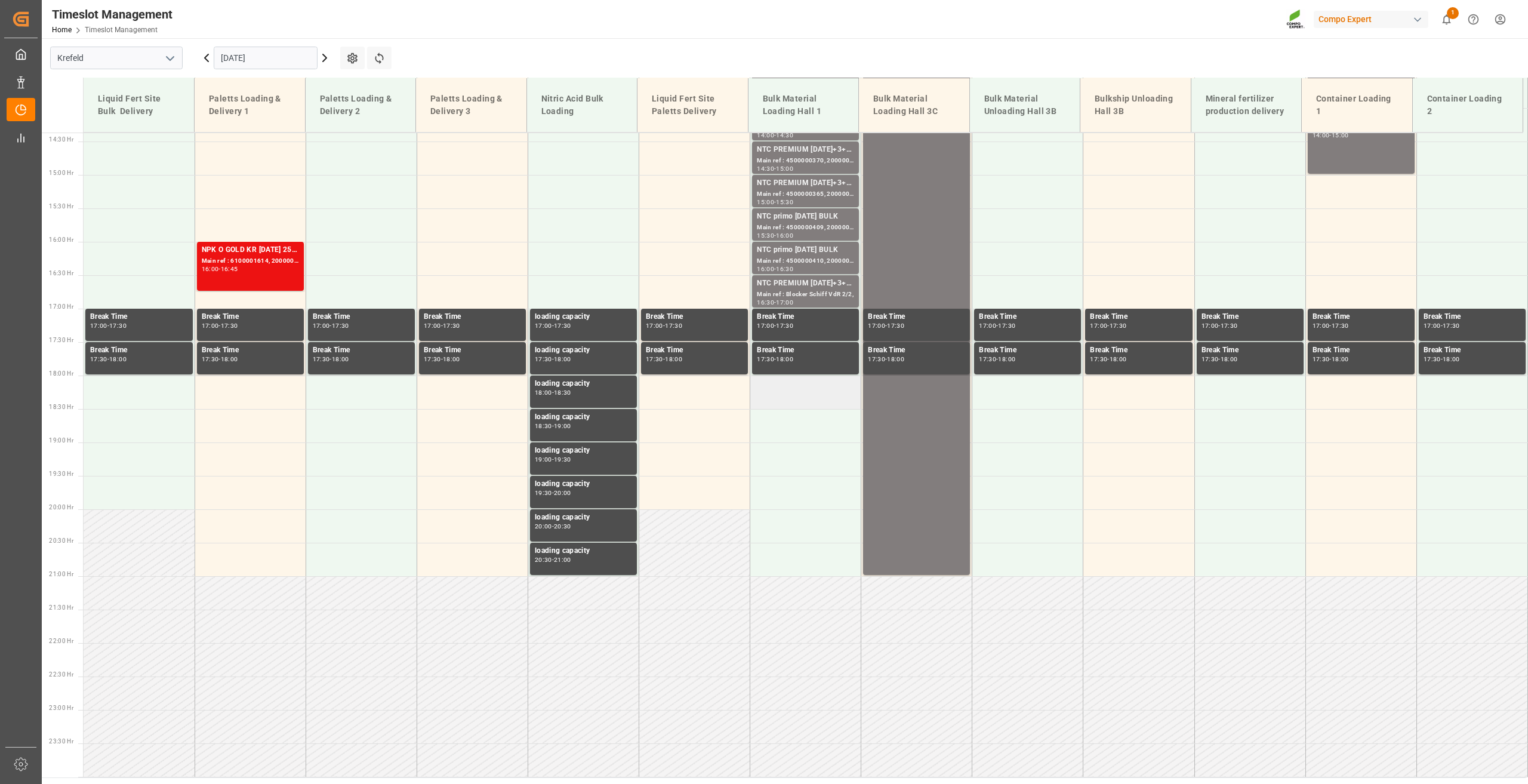
click at [793, 378] on td at bounding box center [806, 392] width 111 height 33
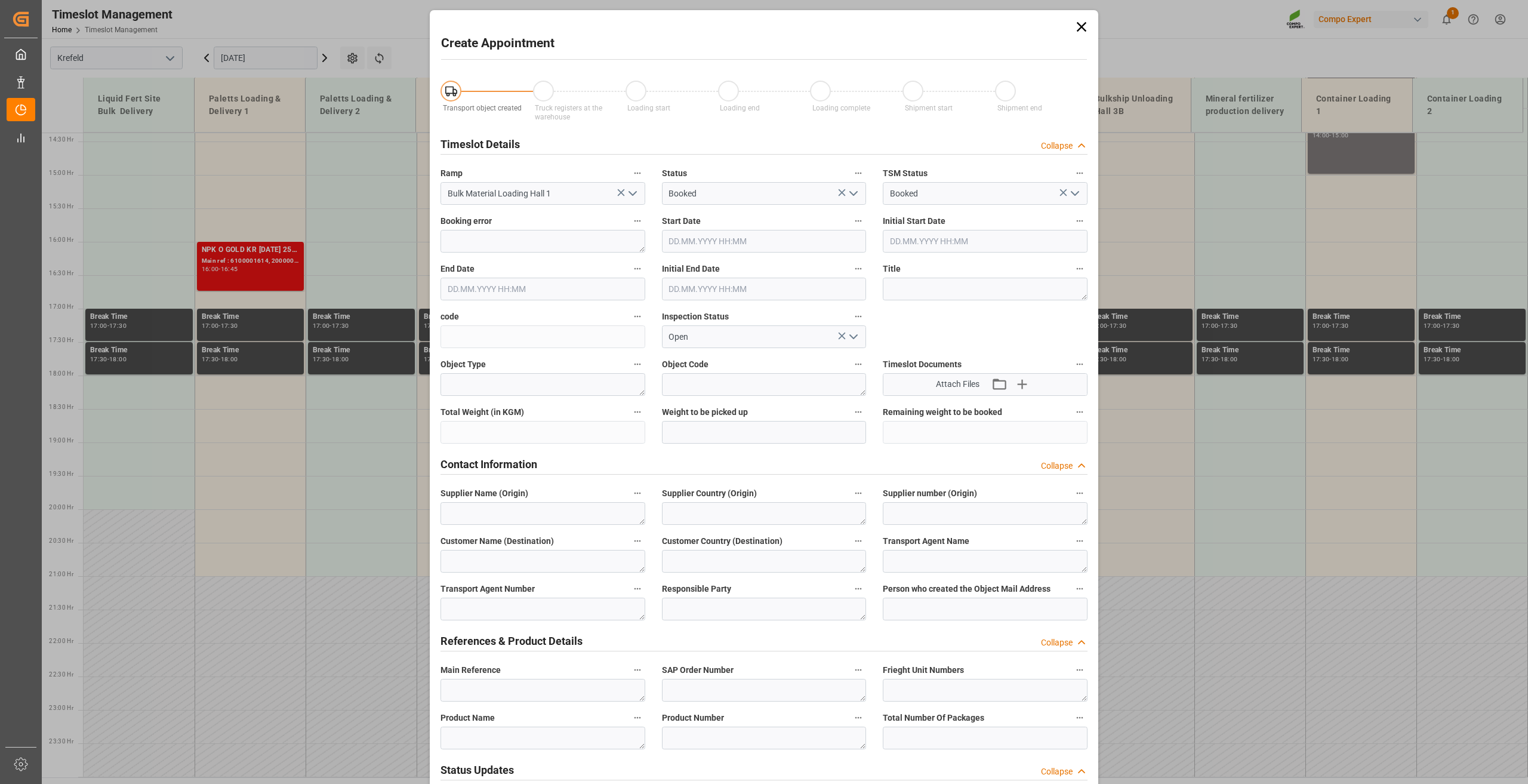
type input "10.09.2025 18:00"
type input "10.09.2025 18:30"
click at [1083, 28] on icon at bounding box center [1082, 27] width 17 height 17
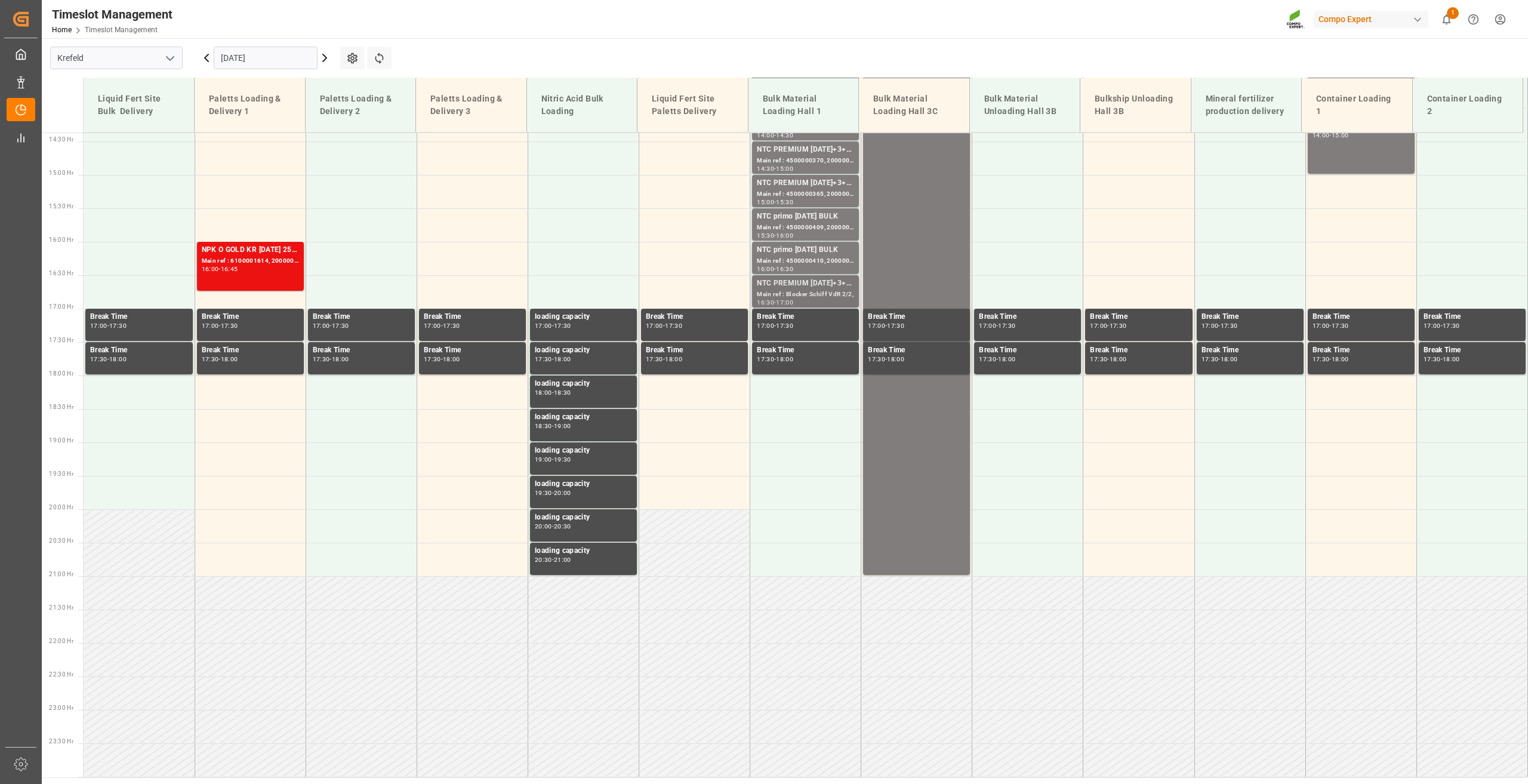
click at [808, 296] on div "Main ref : Blocker Schiff VdR 2/2," at bounding box center [806, 294] width 97 height 10
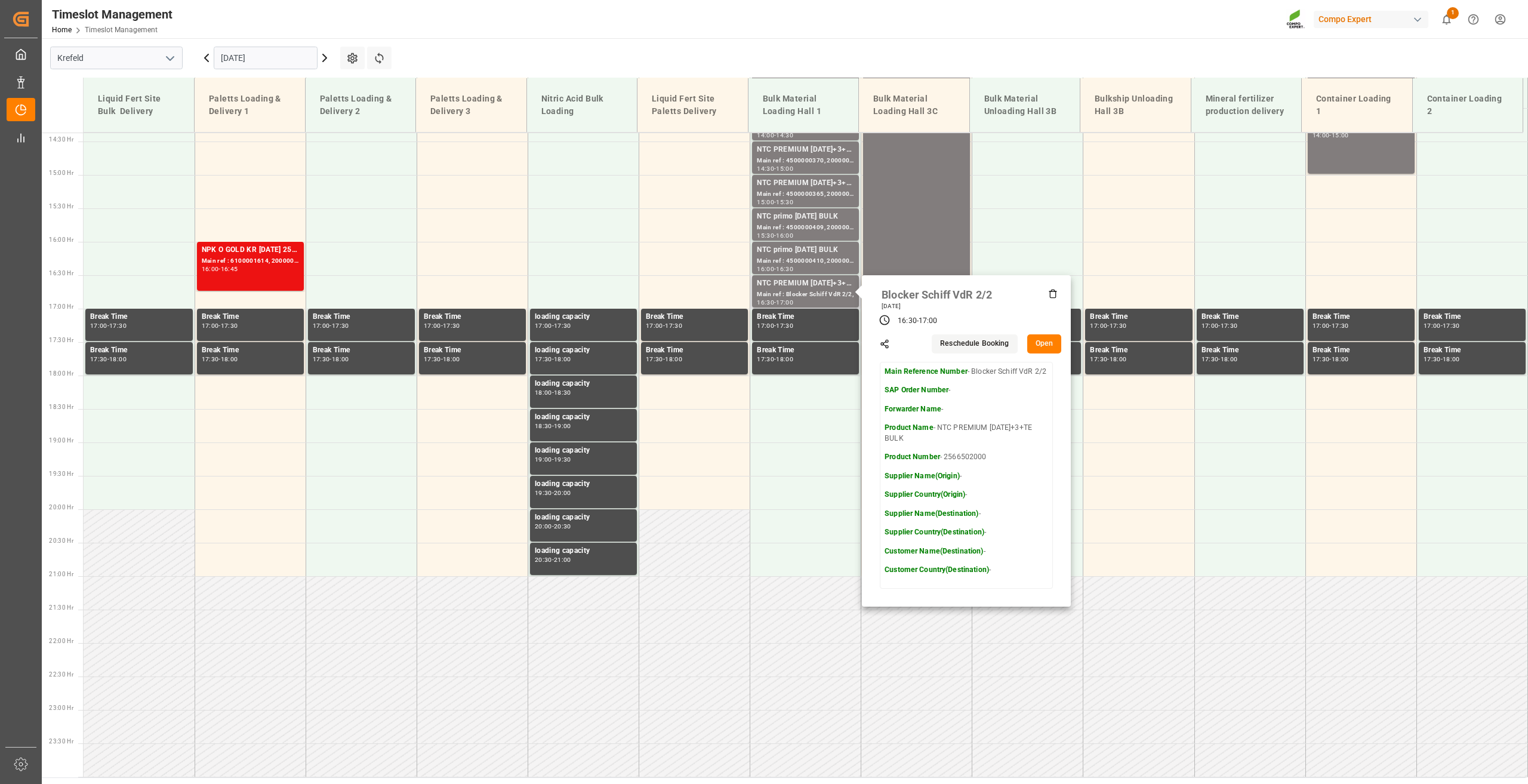
click at [1038, 341] on button "Open" at bounding box center [1045, 344] width 34 height 19
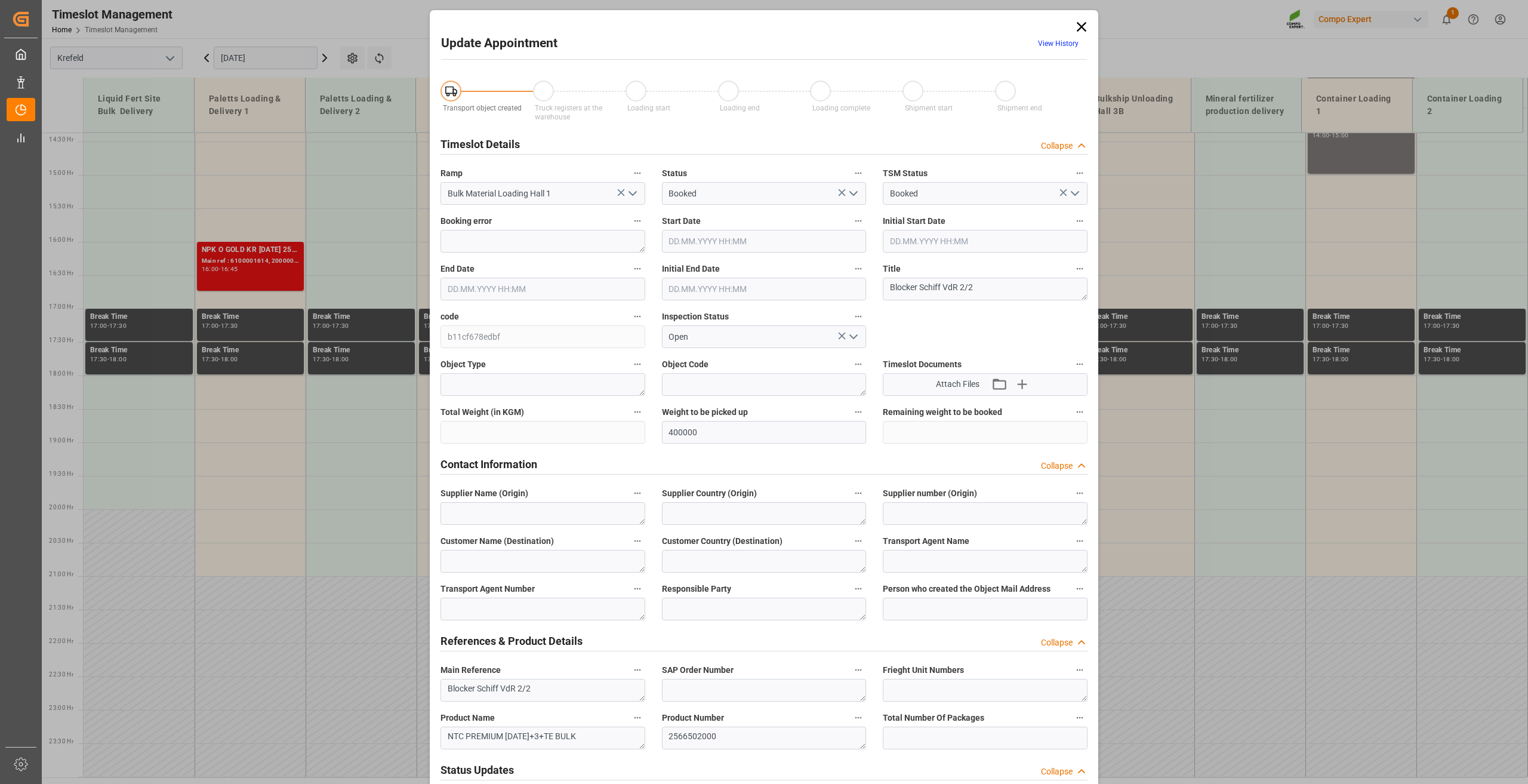
type input "400000"
type input "10.09.2025 16:30"
type input "10.09.2025 17:00"
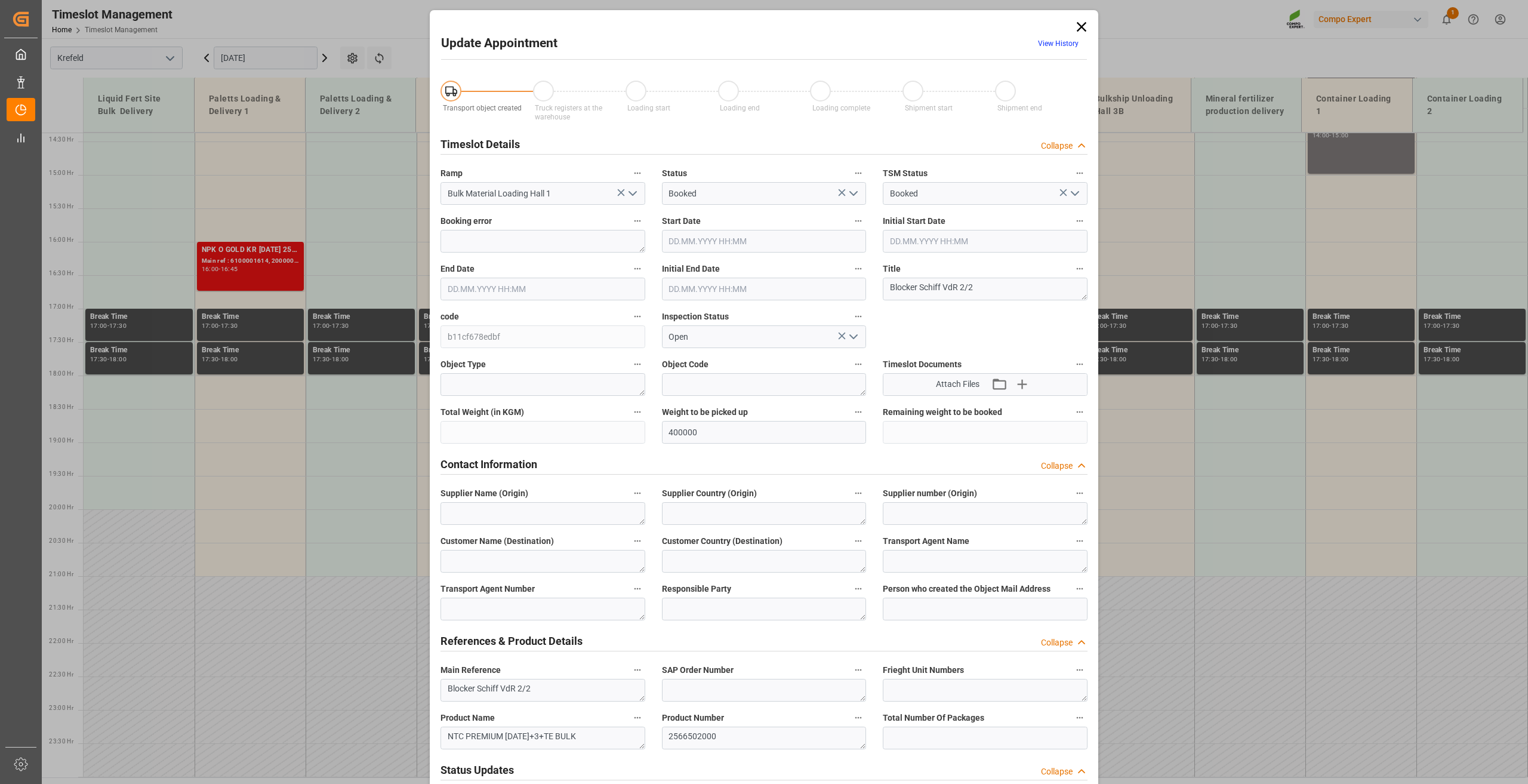
type input "03.09.2025 06:46"
click at [497, 288] on input "10.09.2025 17:00" at bounding box center [543, 289] width 205 height 23
click at [500, 381] on span "10" at bounding box center [500, 383] width 8 height 9
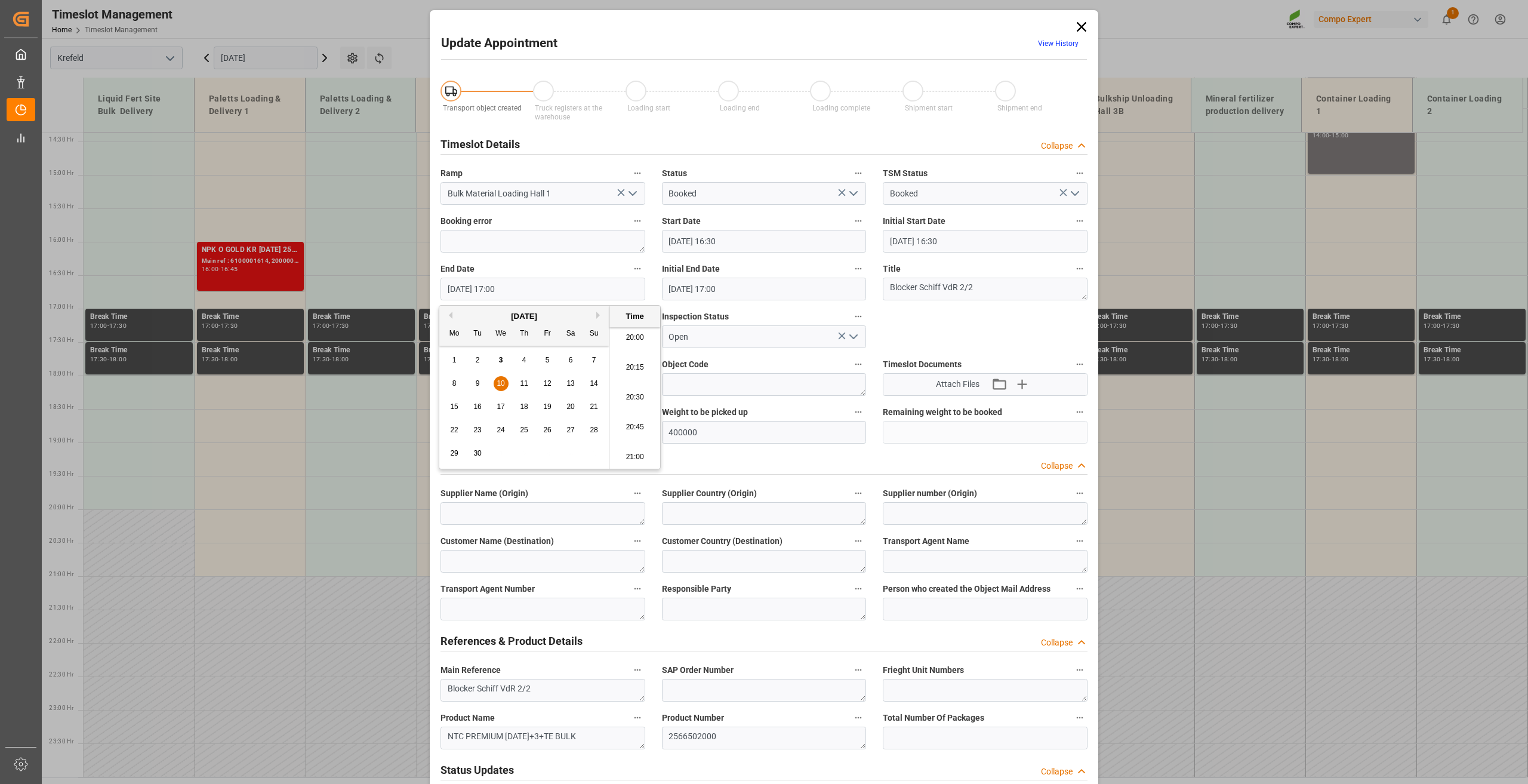
click at [628, 448] on li "21:00" at bounding box center [634, 456] width 50 height 30
type input "10.09.2025 21:00"
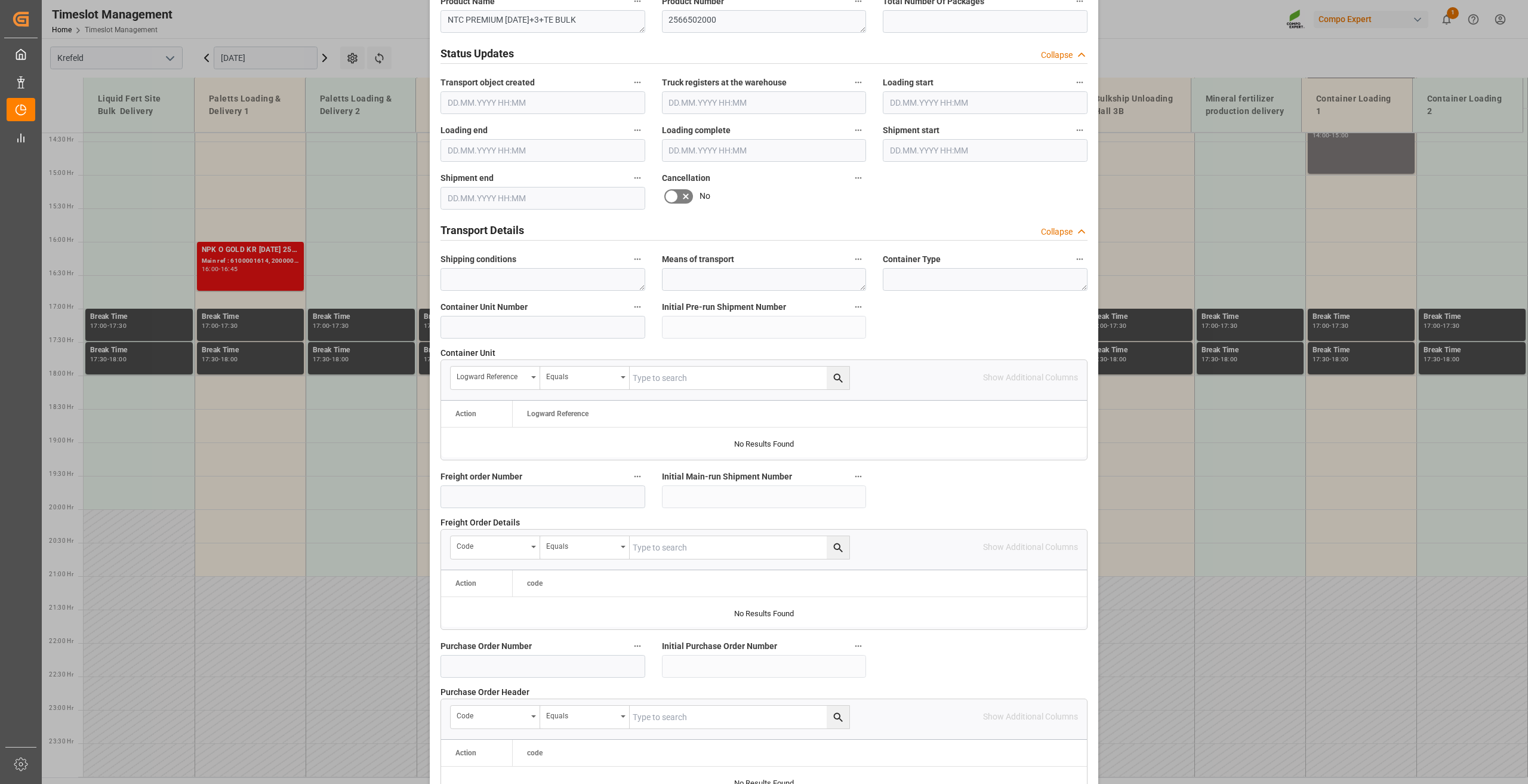
scroll to position [873, 0]
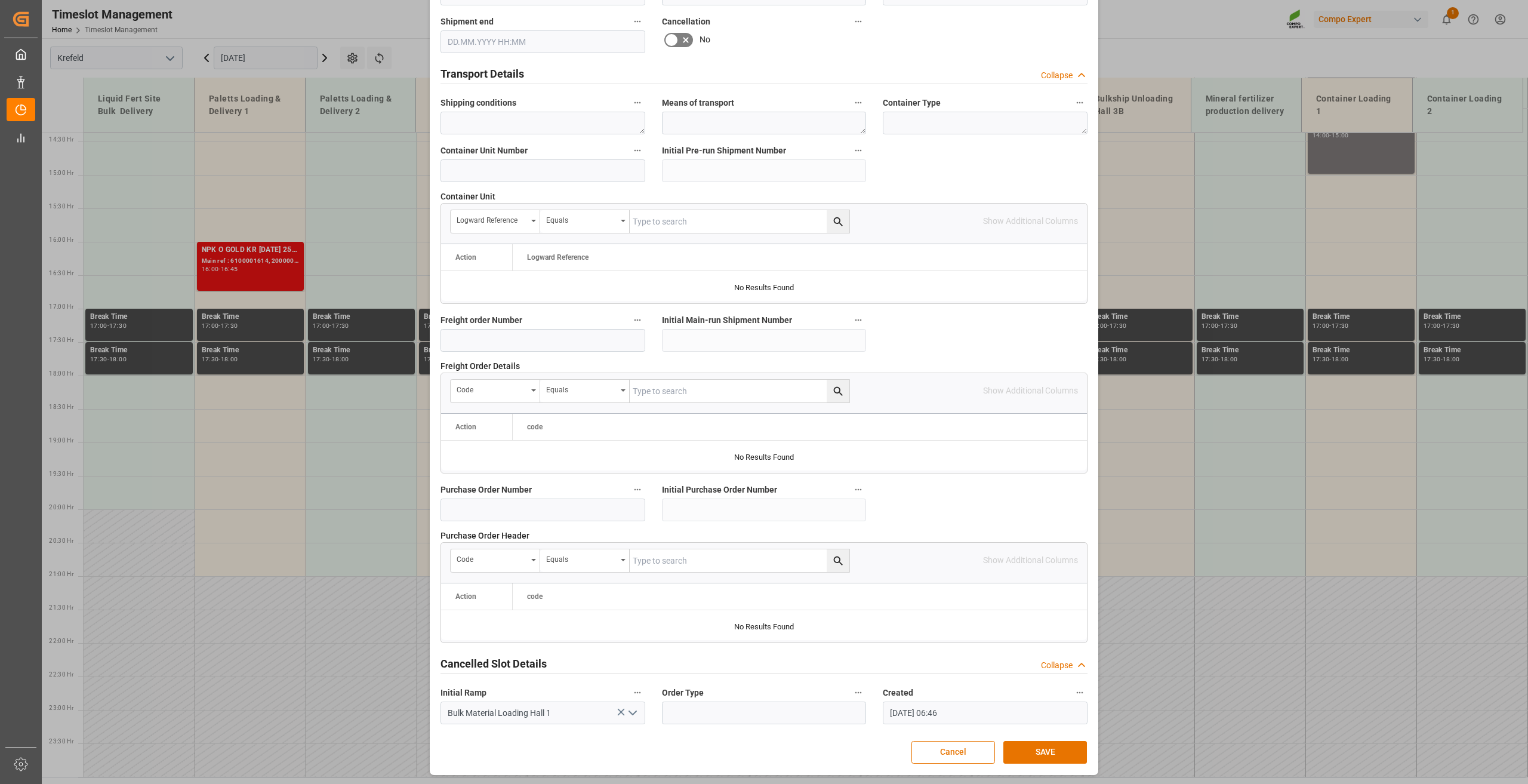
click at [1052, 748] on button "SAVE" at bounding box center [1046, 753] width 84 height 23
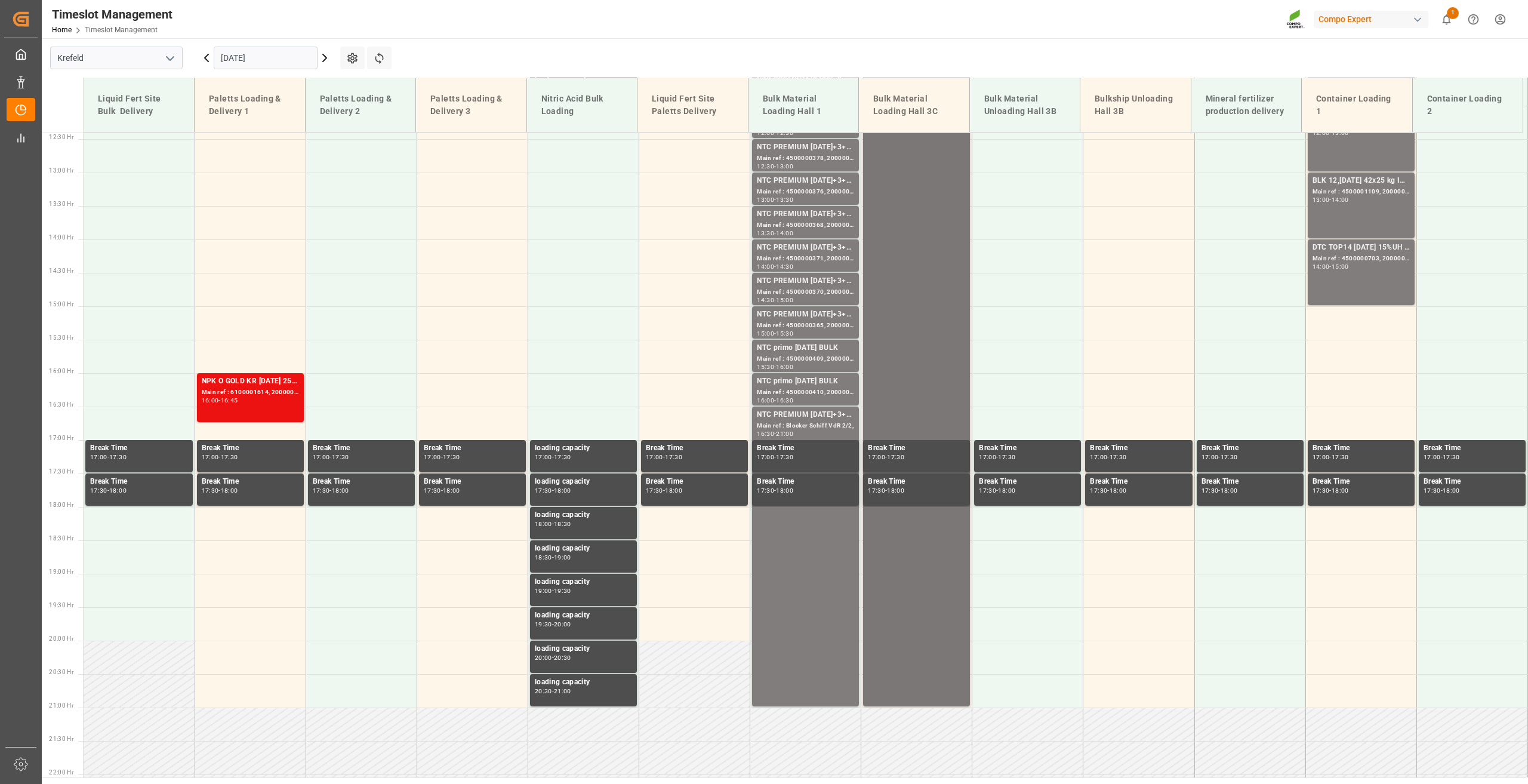
scroll to position [841, 0]
